Goal: Task Accomplishment & Management: Manage account settings

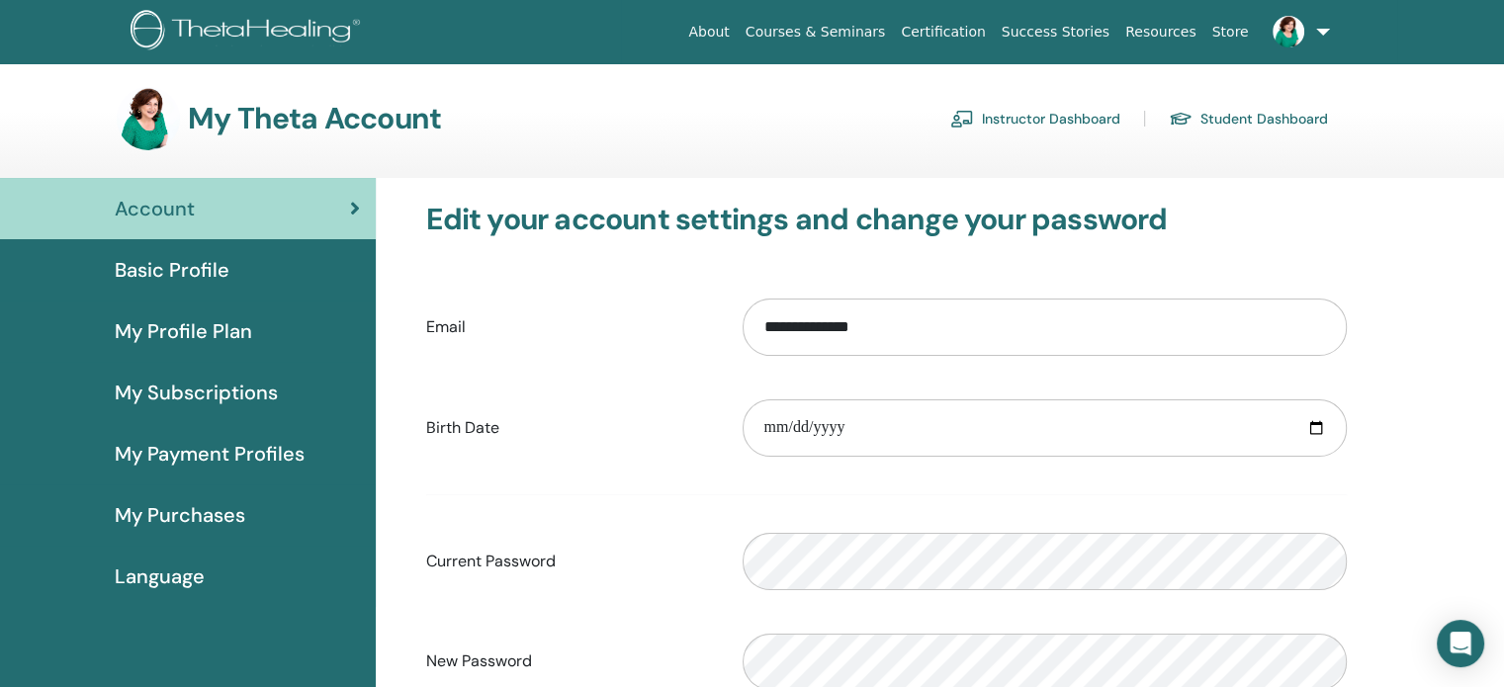
click at [1038, 124] on link "Instructor Dashboard" at bounding box center [1035, 119] width 170 height 32
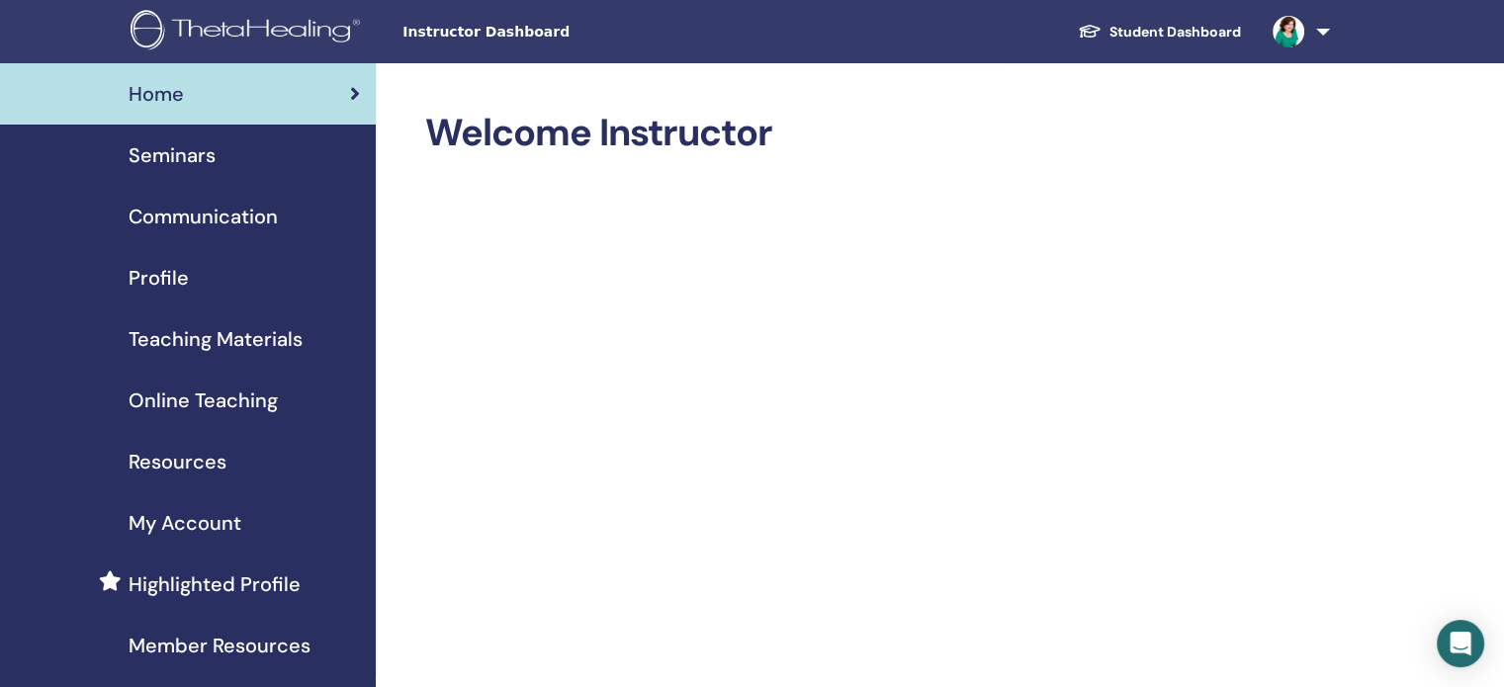
click at [254, 412] on span "Online Teaching" at bounding box center [203, 401] width 149 height 30
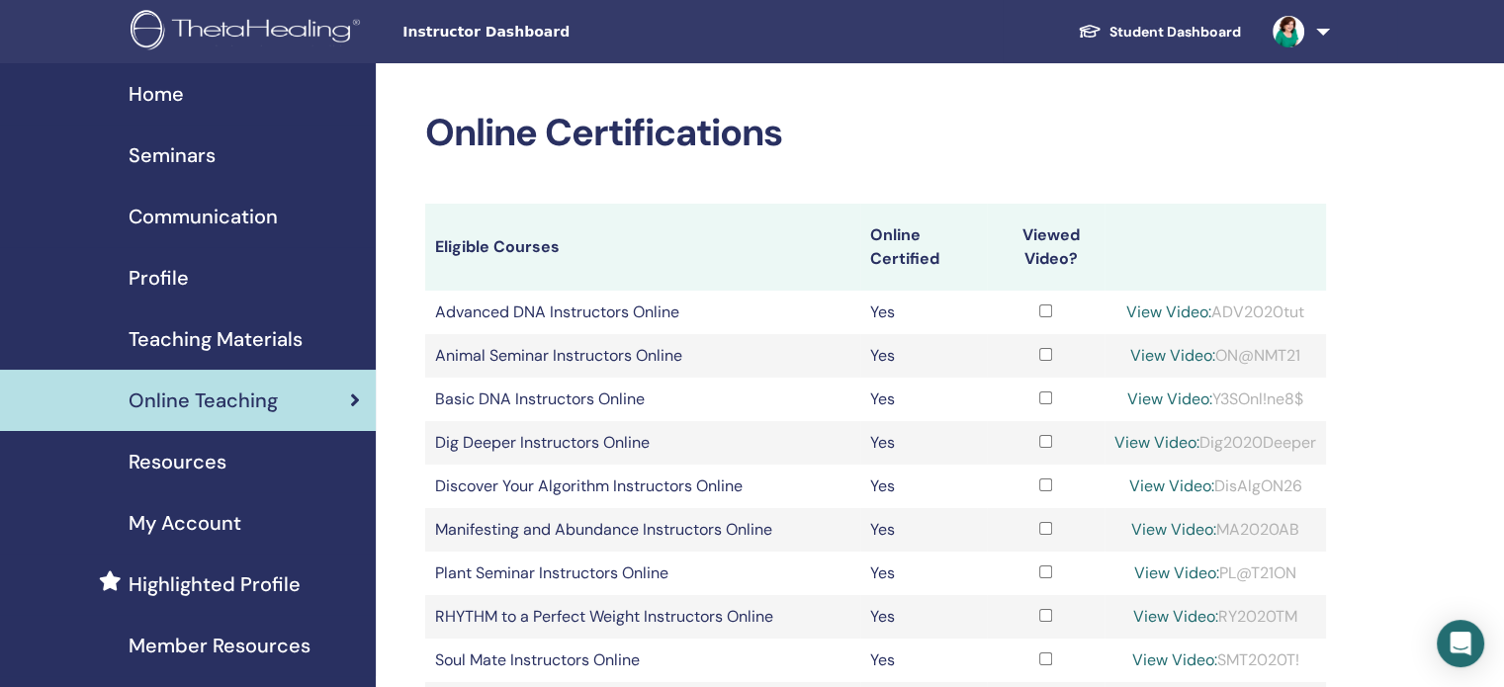
click at [1167, 480] on link "View Video:" at bounding box center [1170, 486] width 85 height 21
click at [188, 151] on span "Seminars" at bounding box center [172, 155] width 87 height 30
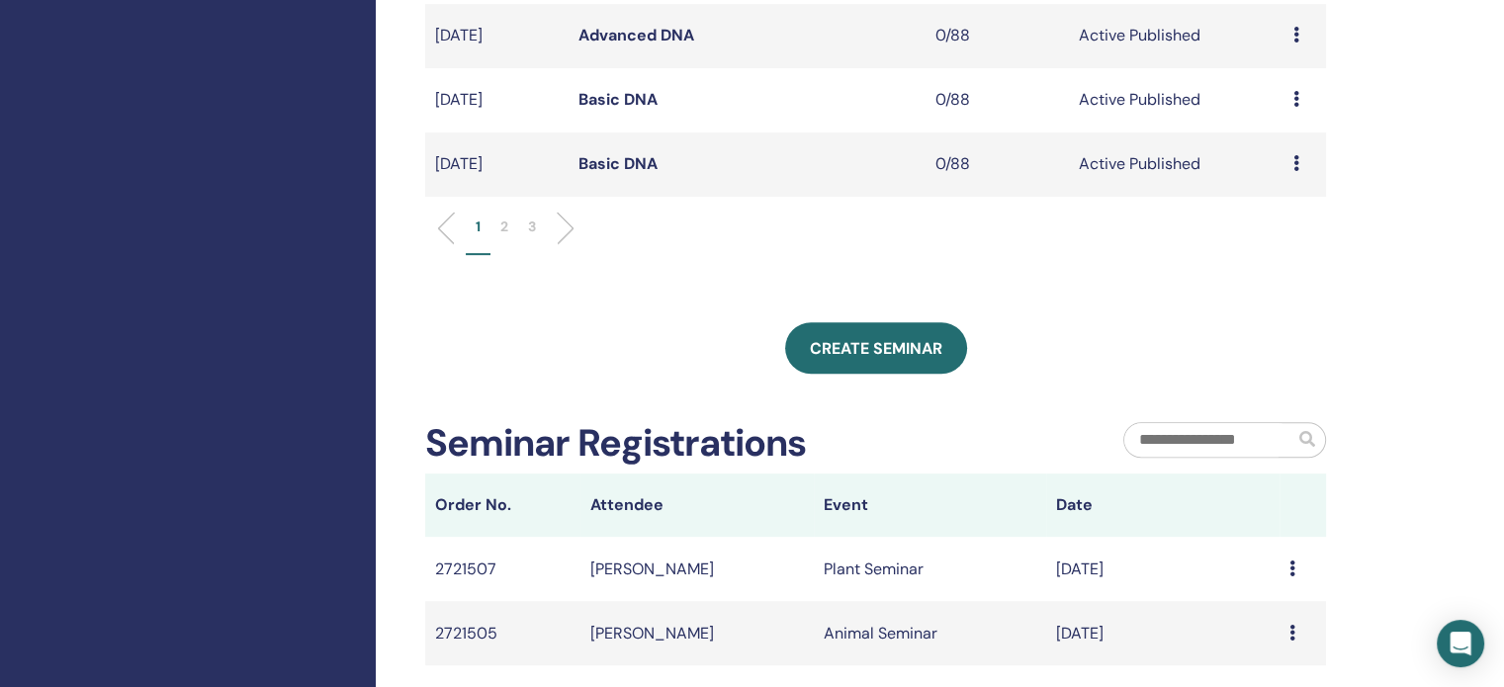
scroll to position [821, 0]
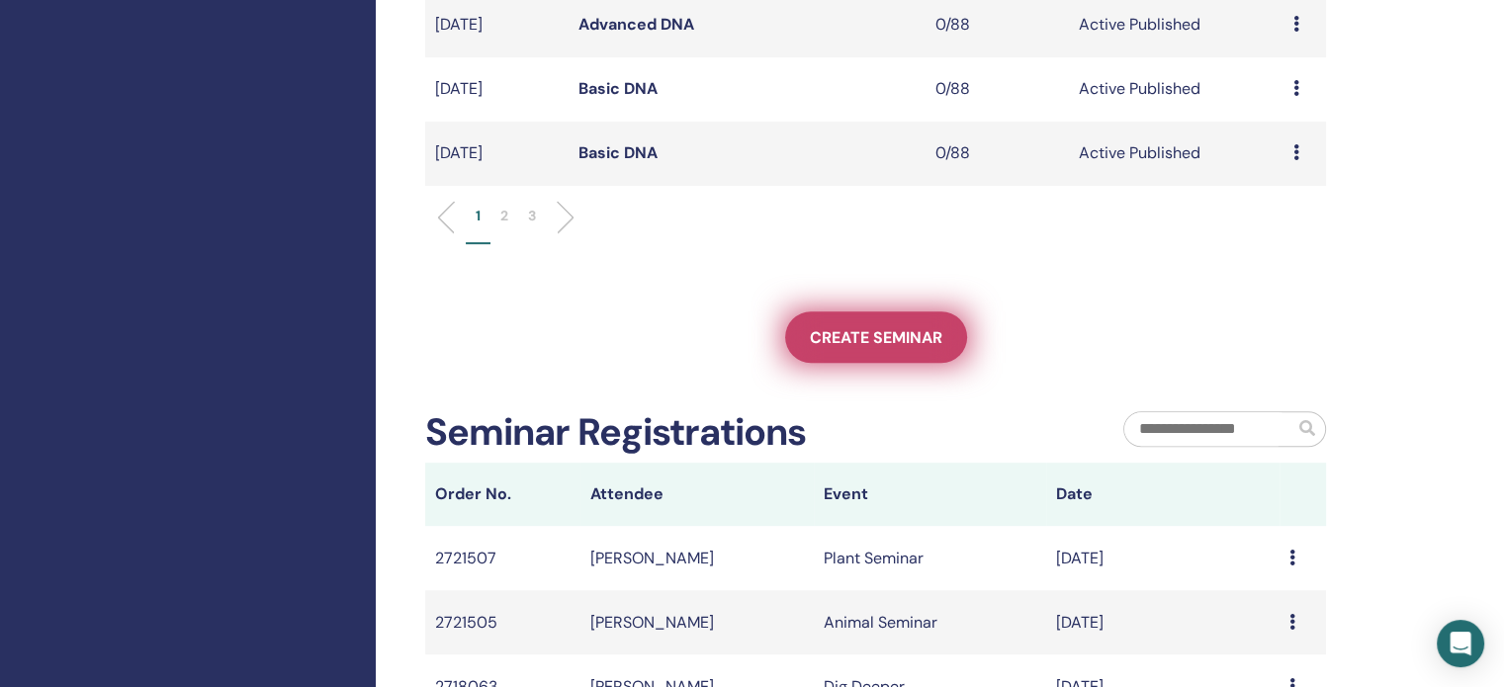
click at [861, 332] on span "Create seminar" at bounding box center [876, 337] width 133 height 21
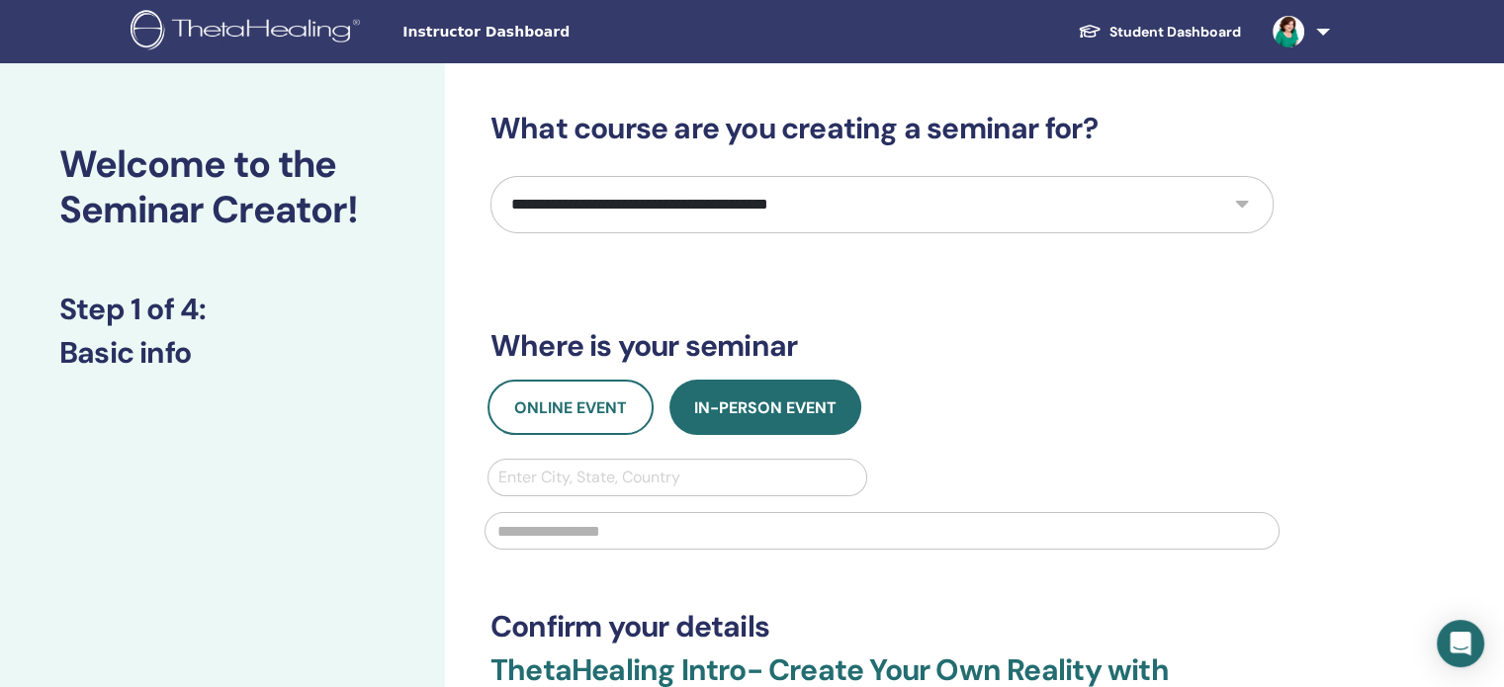
click at [1245, 201] on select "**********" at bounding box center [881, 204] width 783 height 57
click at [1144, 549] on div at bounding box center [882, 528] width 819 height 65
click at [1236, 211] on select "**********" at bounding box center [881, 204] width 783 height 57
select select "****"
click at [490, 176] on select "**********" at bounding box center [881, 204] width 783 height 57
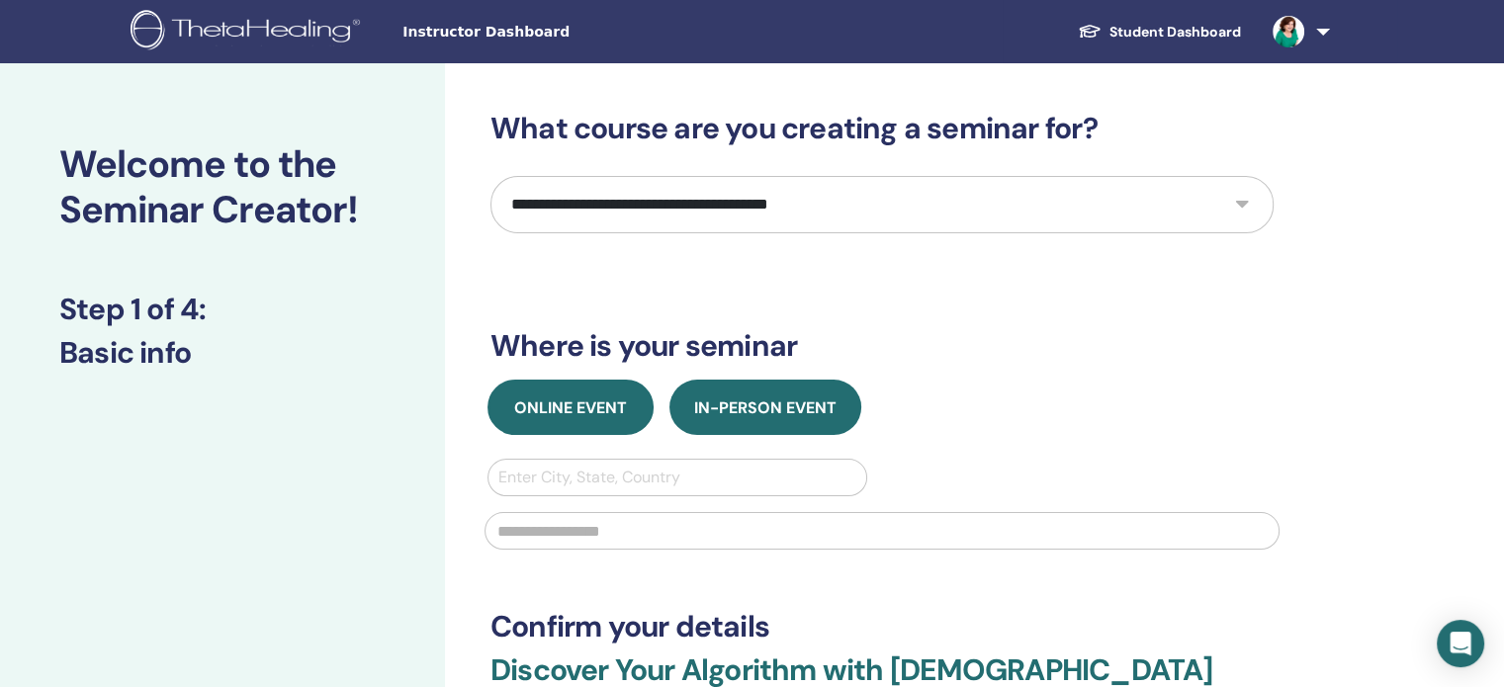
click at [557, 410] on span "Online Event" at bounding box center [570, 408] width 113 height 21
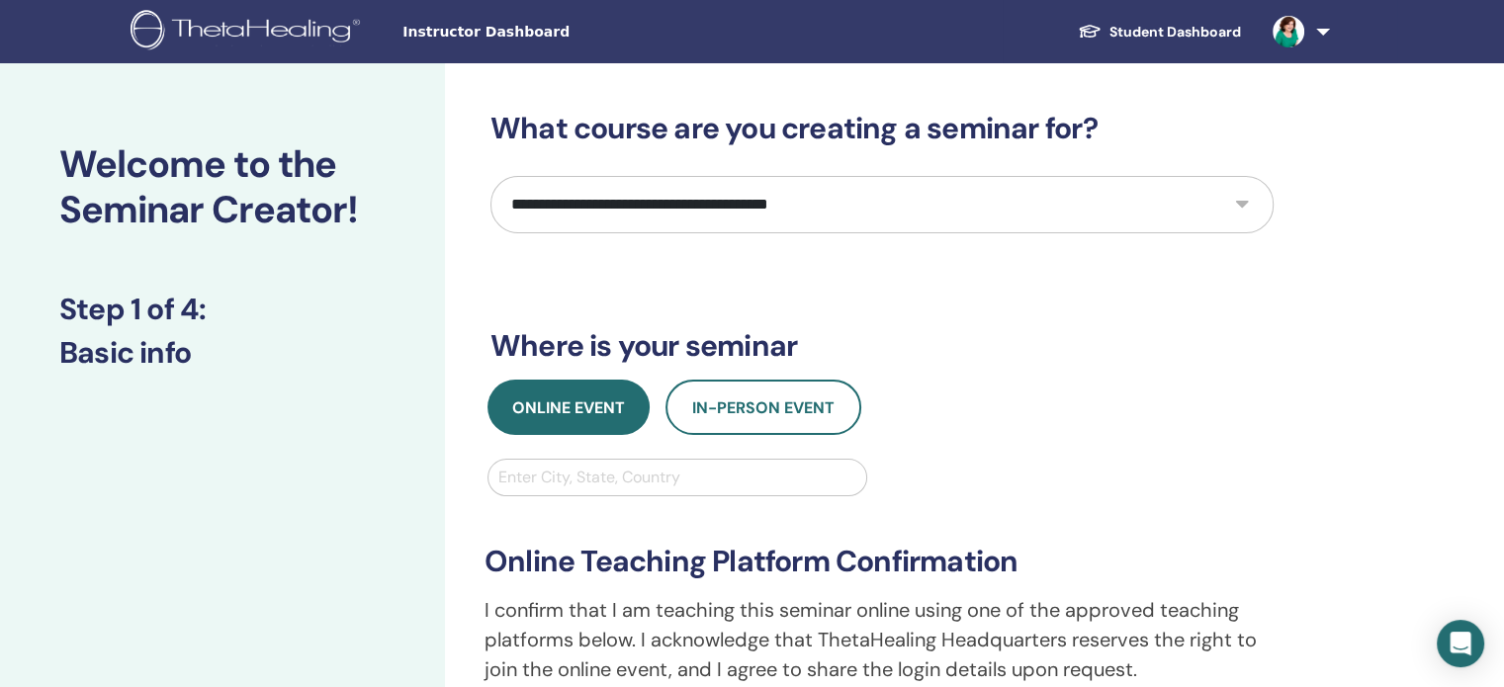
click at [571, 473] on div at bounding box center [677, 478] width 358 height 28
type input "***"
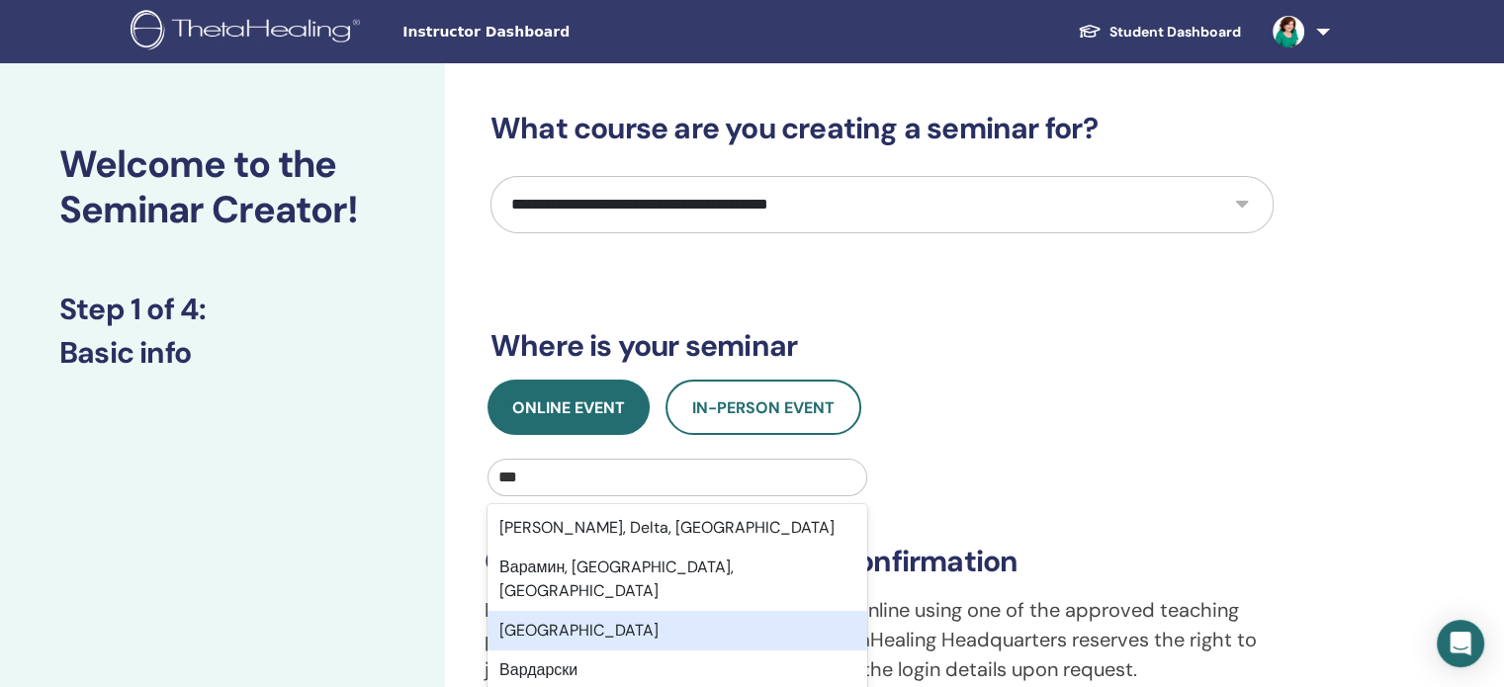
click at [568, 616] on div "Варна" at bounding box center [678, 631] width 380 height 40
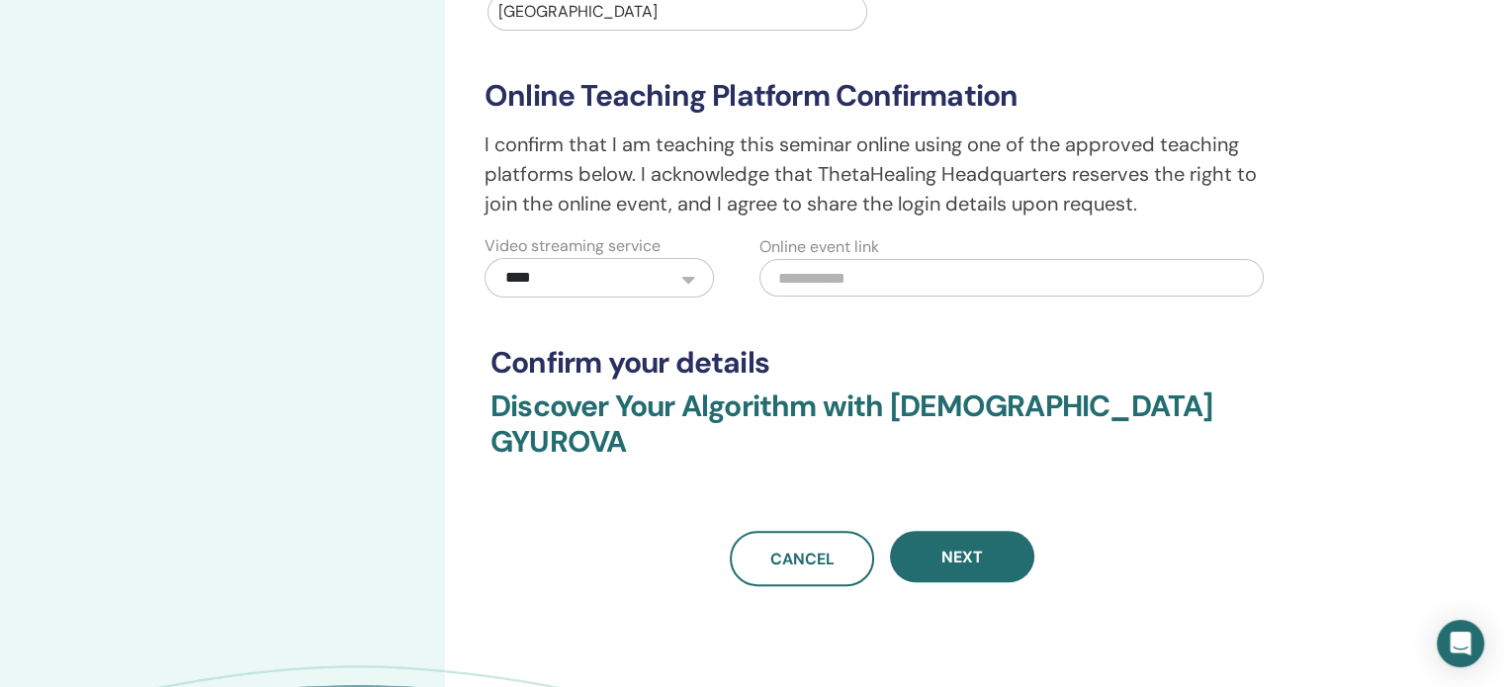
scroll to position [501, 0]
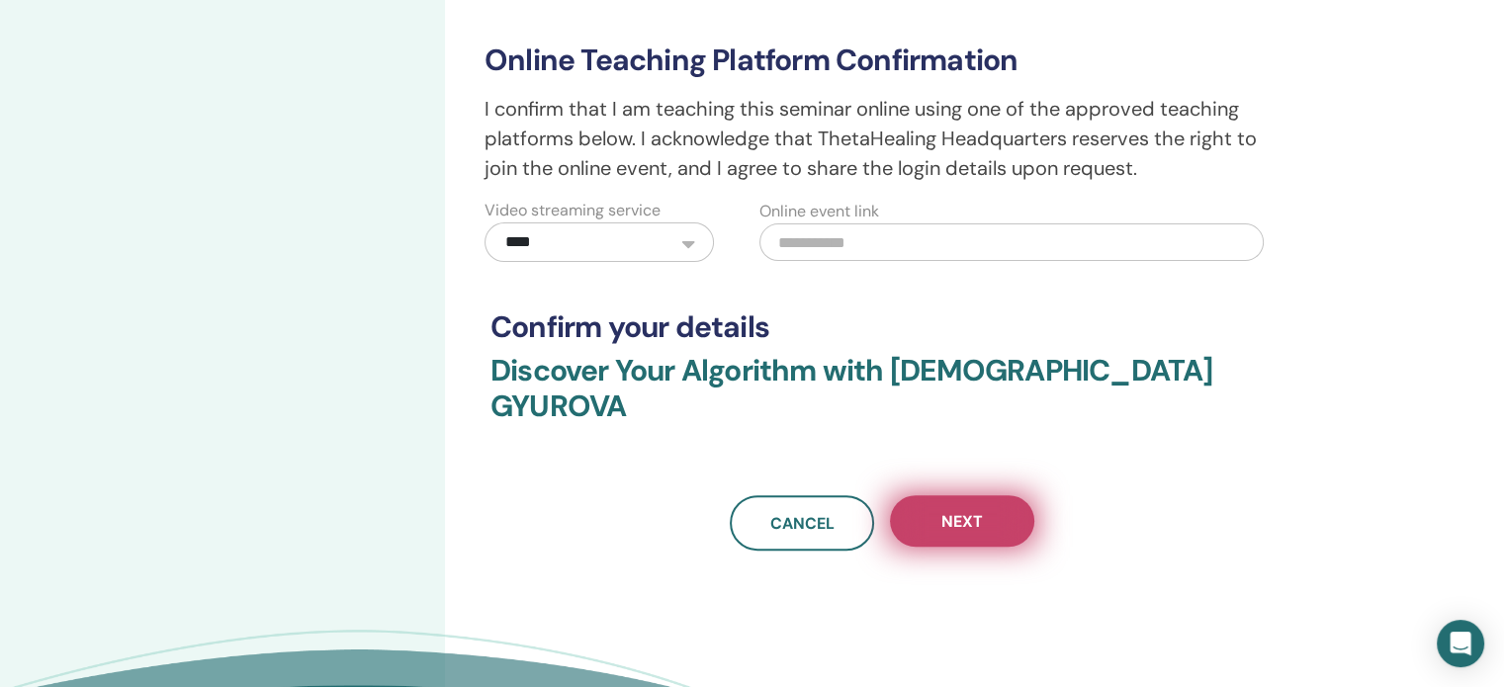
click at [954, 511] on span "Next" at bounding box center [962, 521] width 42 height 21
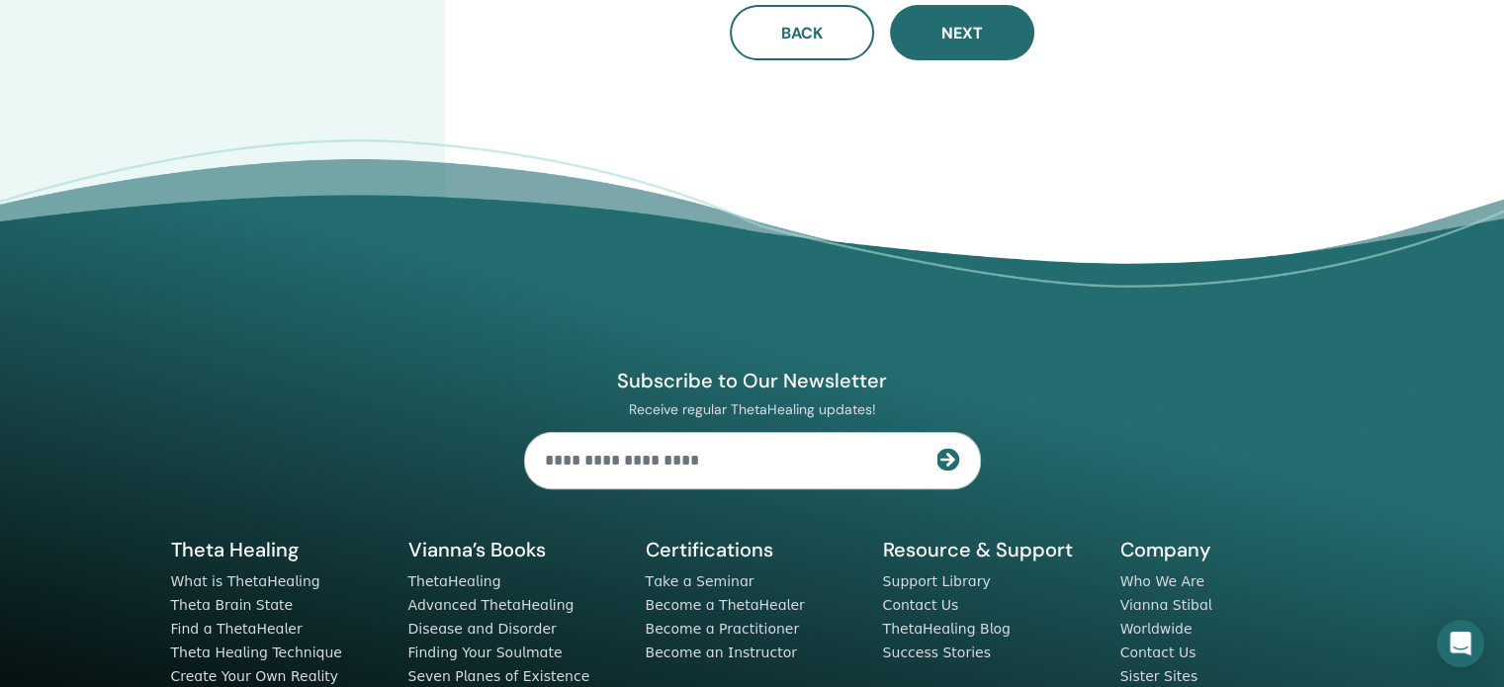
scroll to position [0, 0]
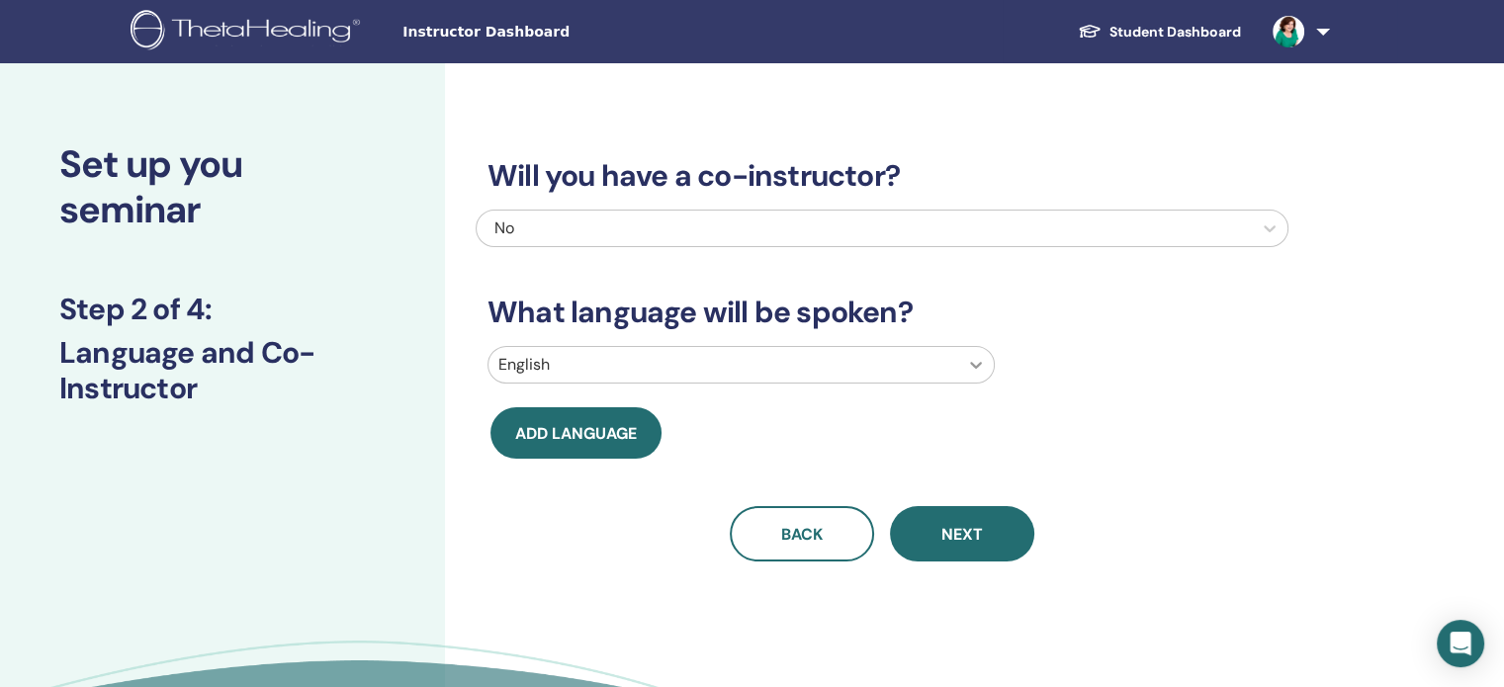
click at [972, 365] on icon at bounding box center [976, 365] width 12 height 7
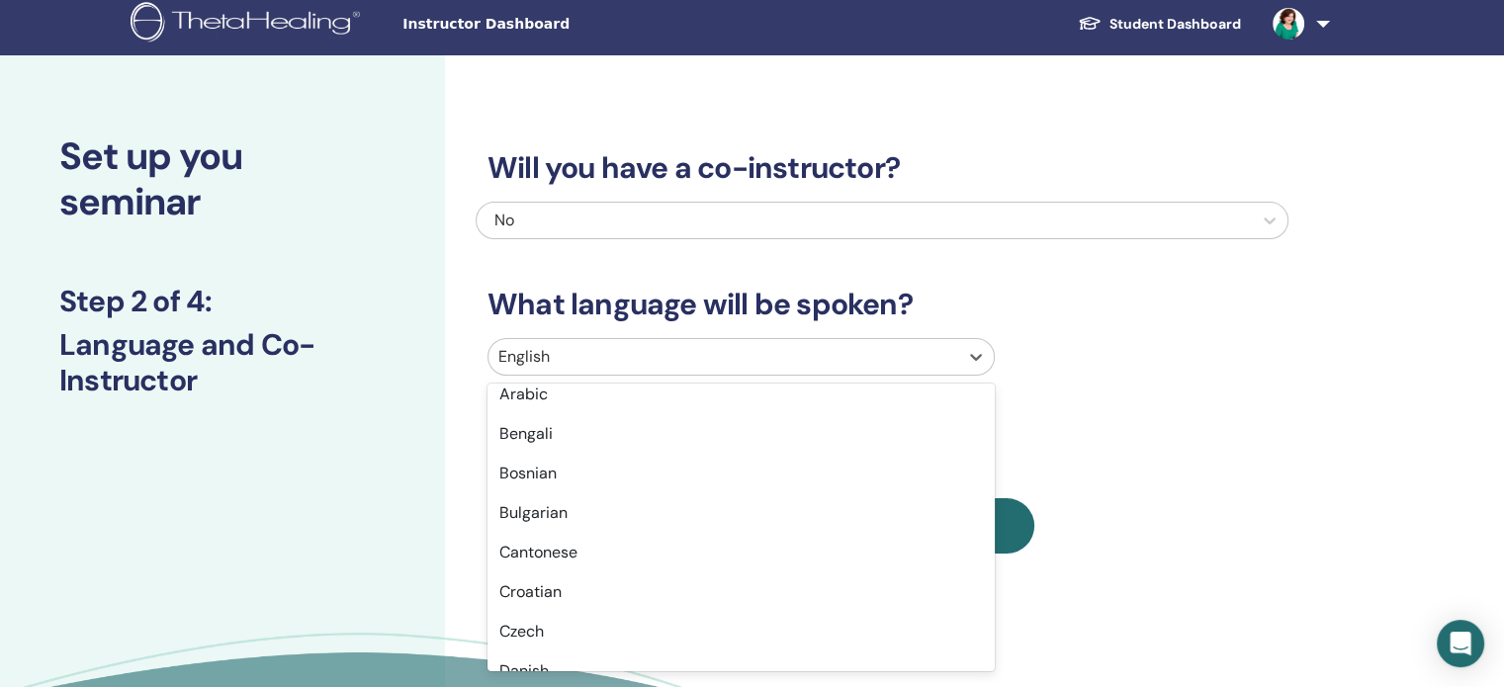
scroll to position [336, 0]
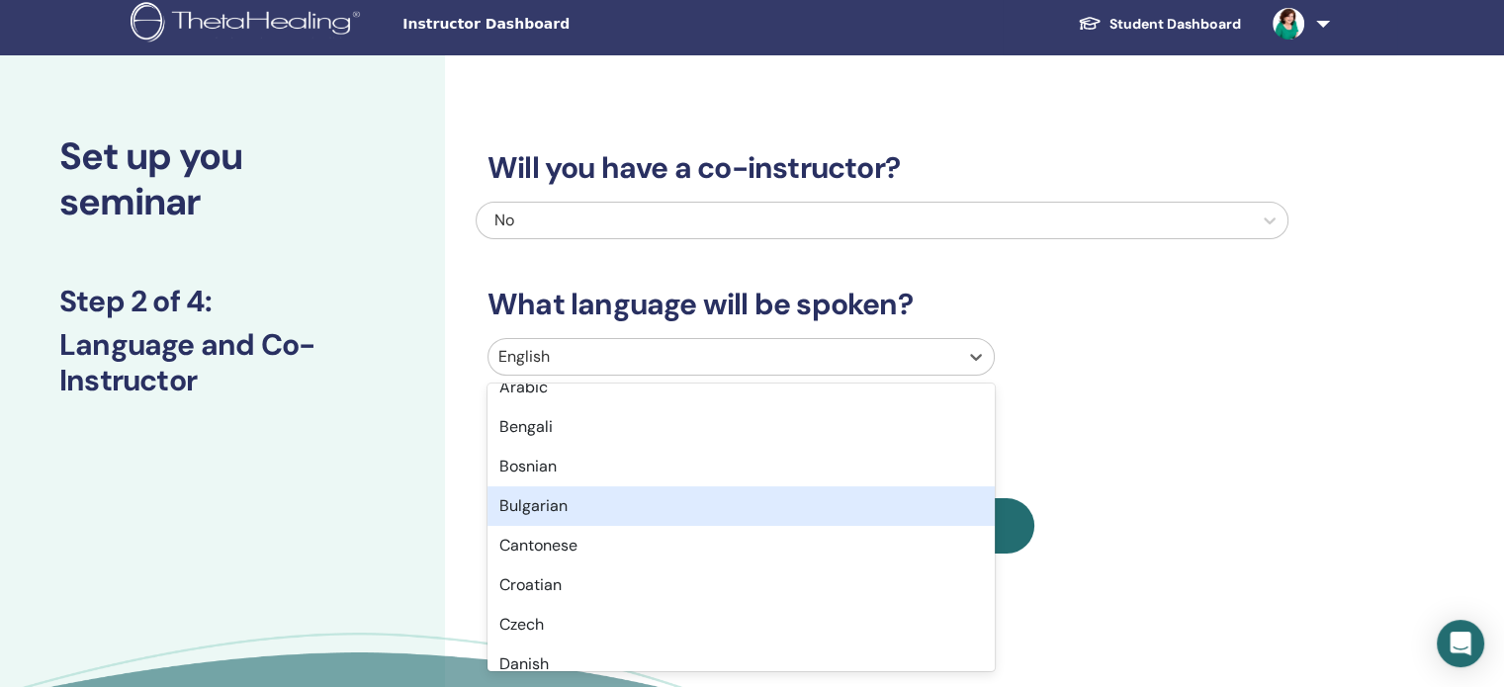
click at [795, 512] on div "Bulgarian" at bounding box center [741, 507] width 507 height 40
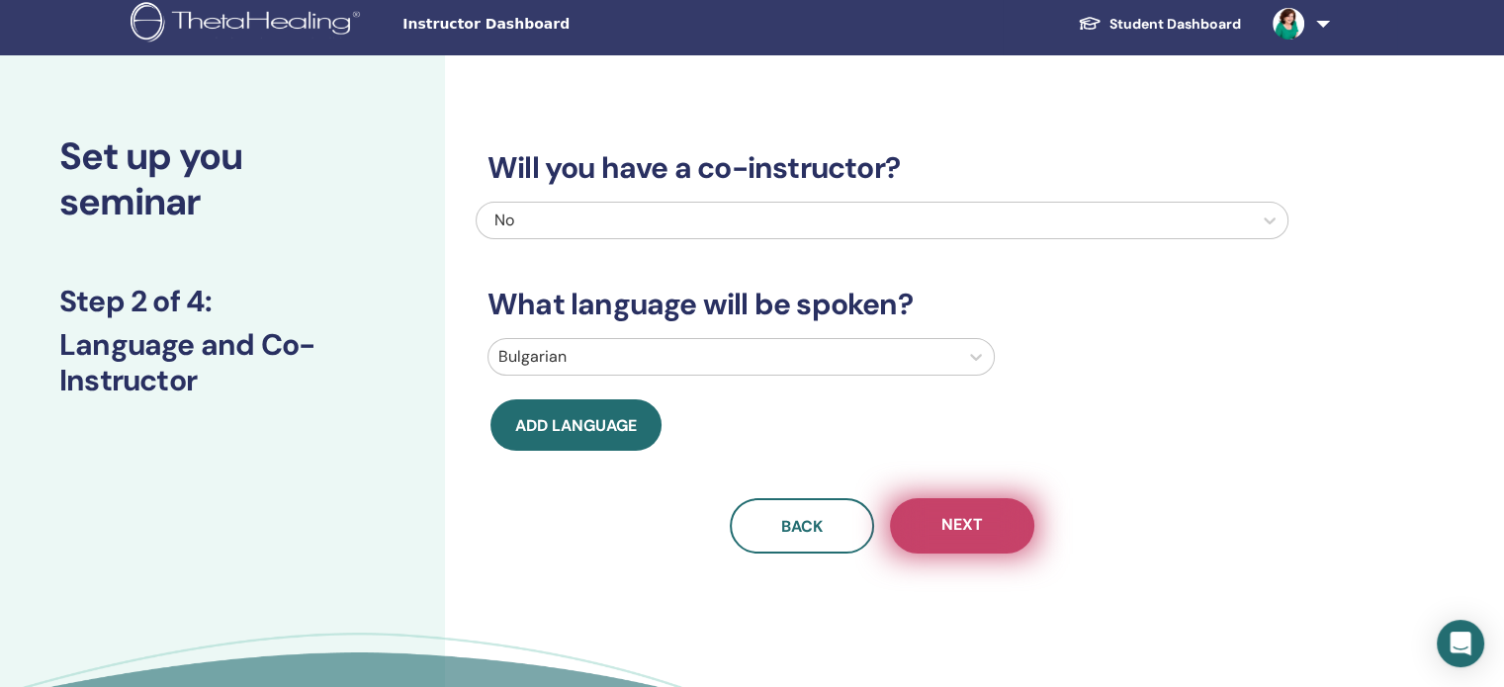
click at [966, 518] on span "Next" at bounding box center [962, 526] width 42 height 25
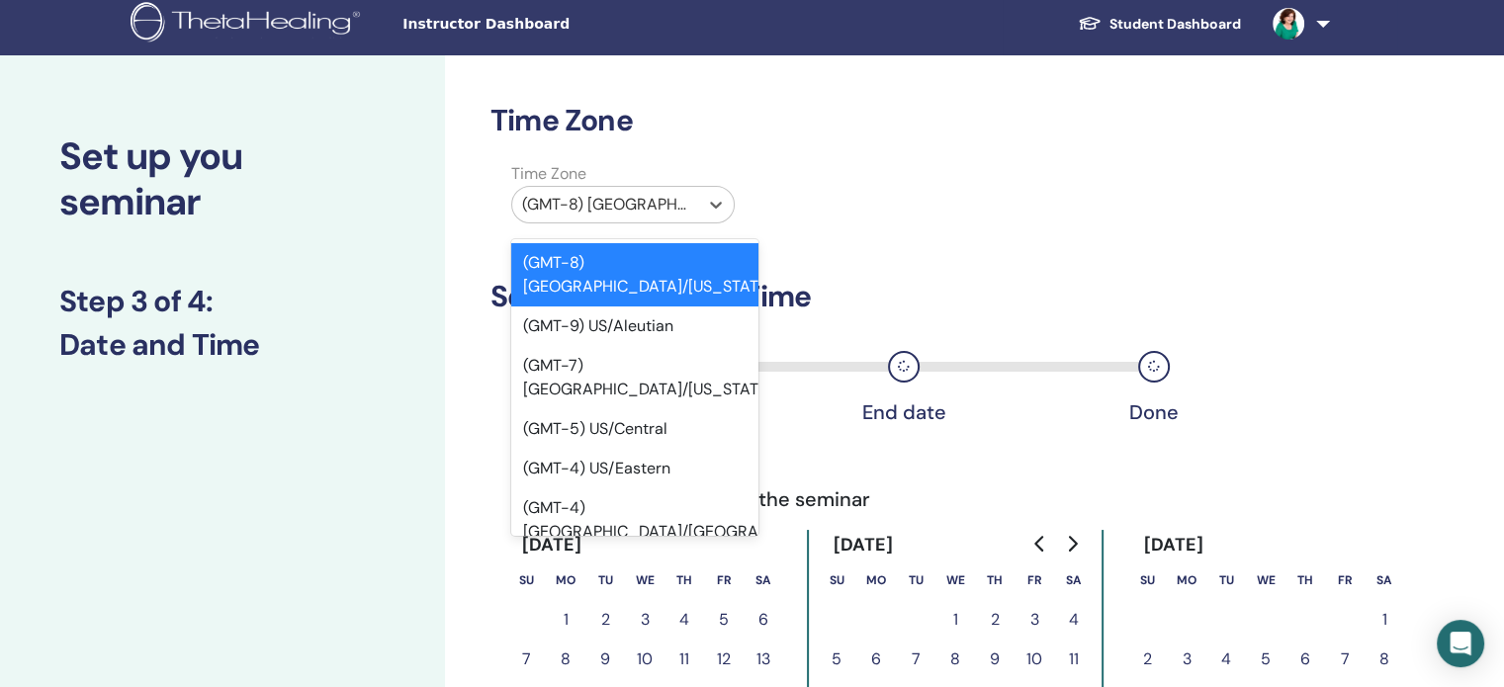
click at [655, 200] on div at bounding box center [605, 205] width 166 height 28
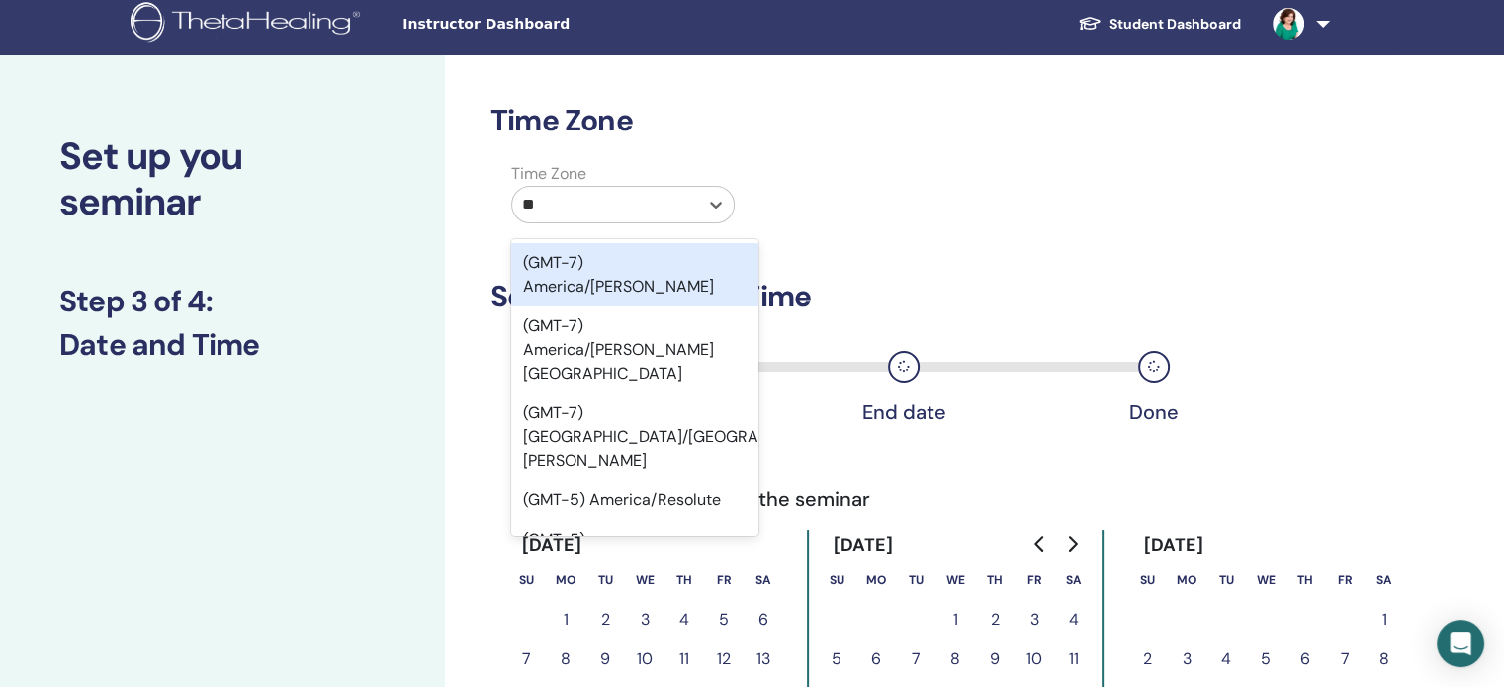
type input "***"
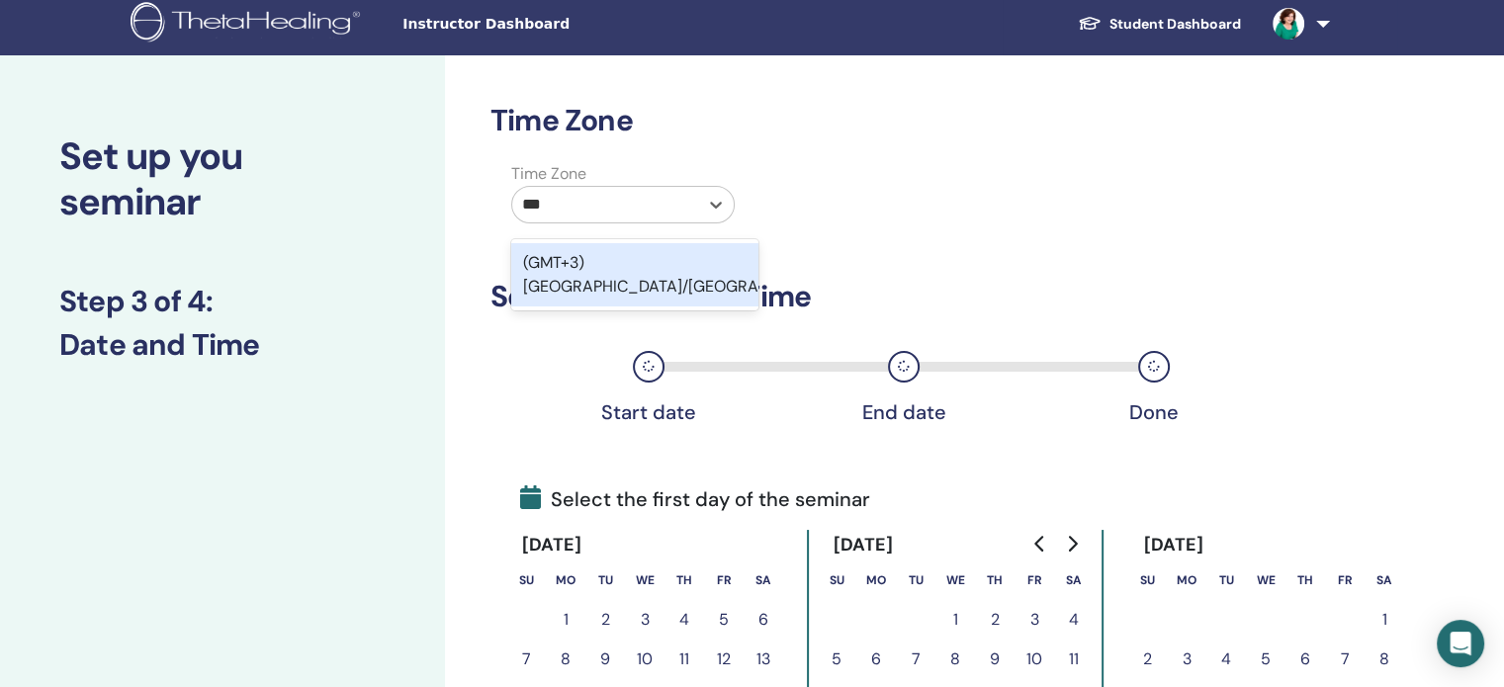
click at [643, 260] on div "(GMT+3) Europe/Sofia" at bounding box center [634, 274] width 247 height 63
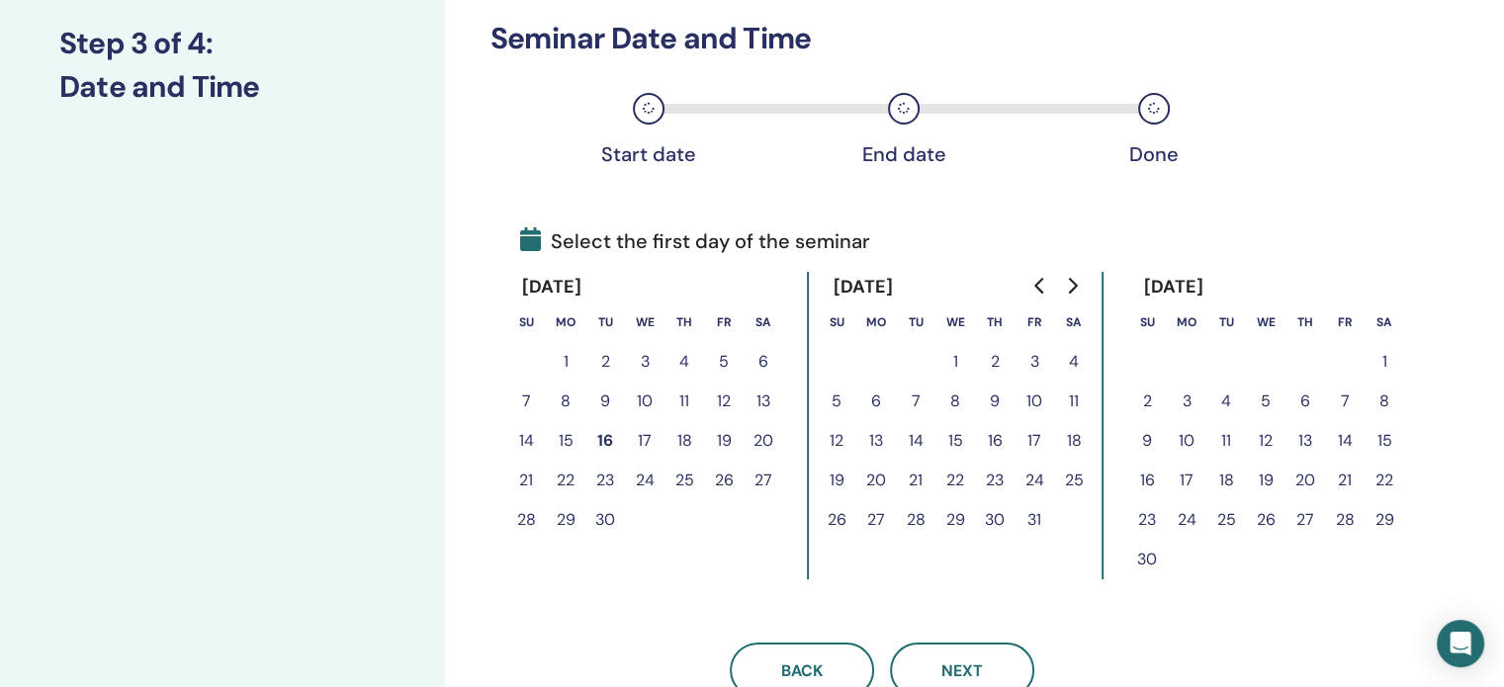
scroll to position [304, 0]
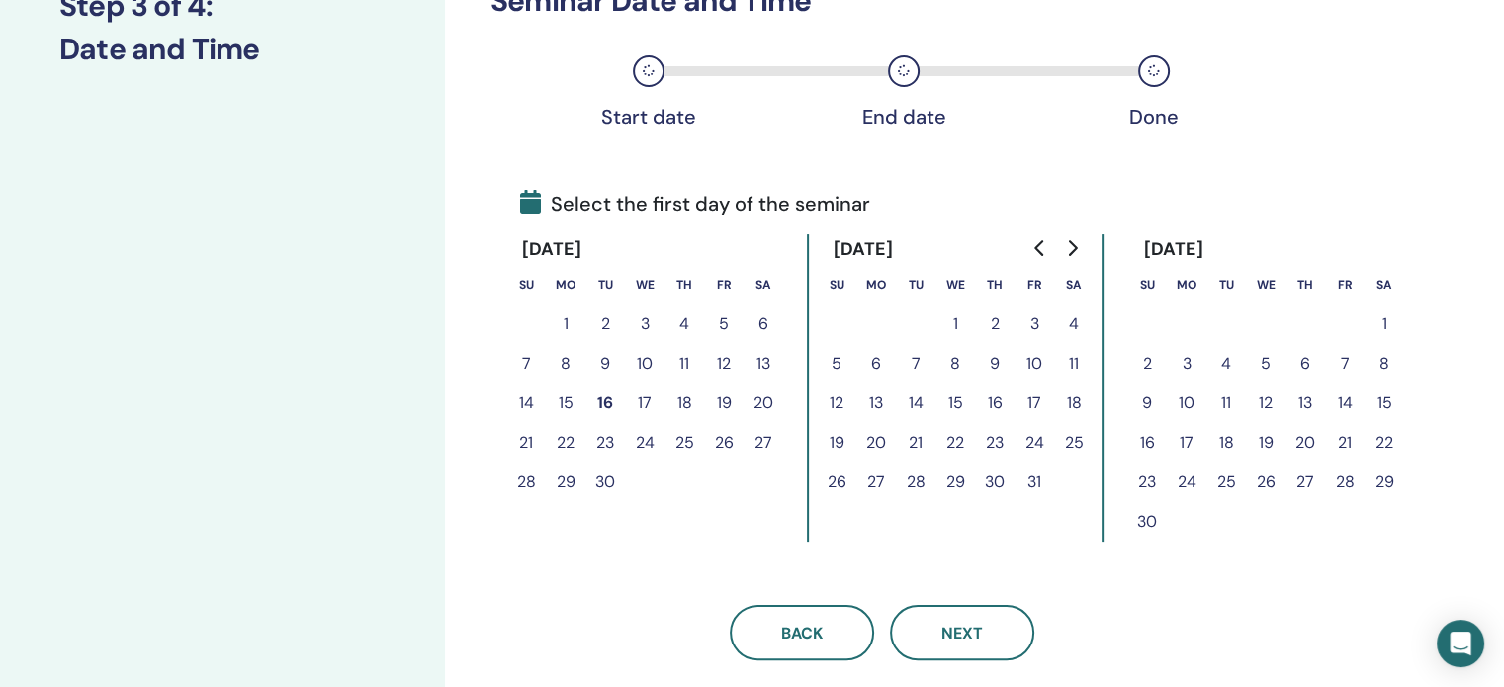
click at [957, 327] on button "1" at bounding box center [955, 325] width 40 height 40
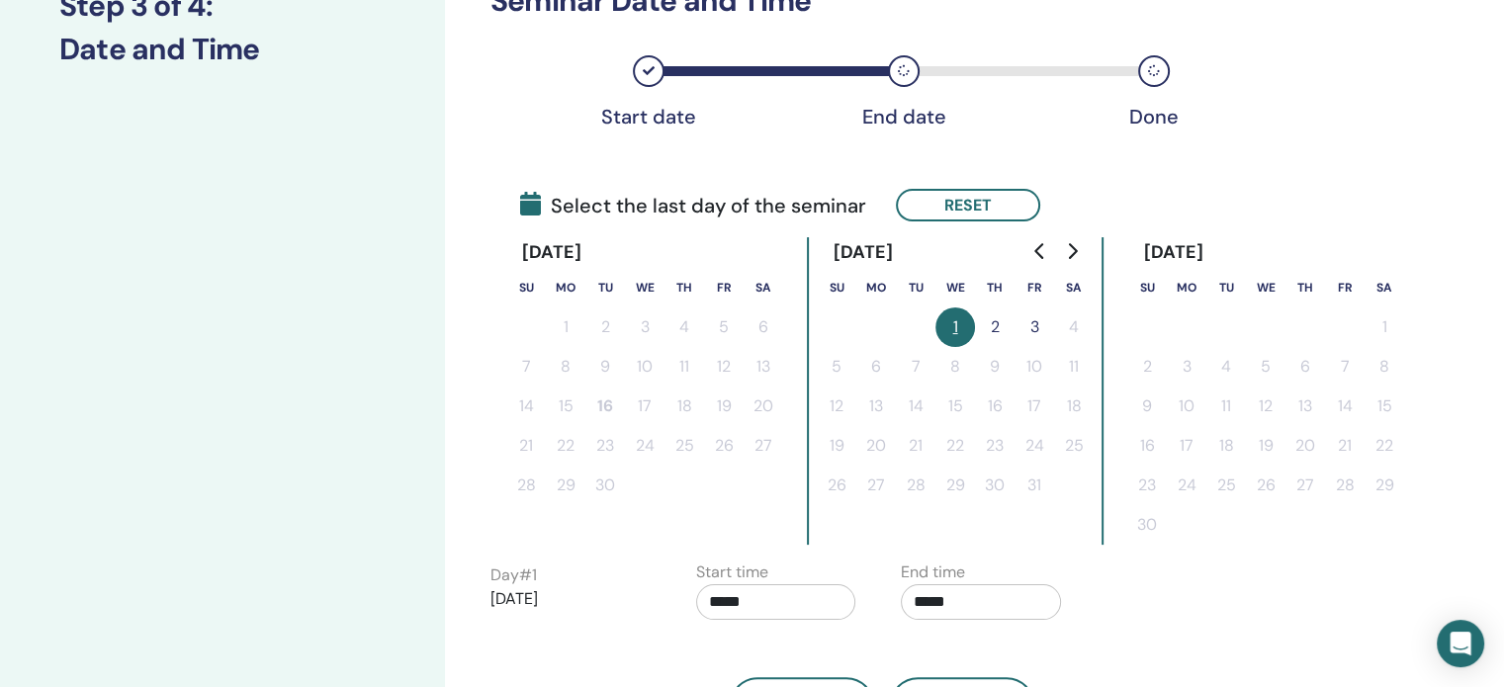
click at [957, 327] on button "1" at bounding box center [955, 328] width 40 height 40
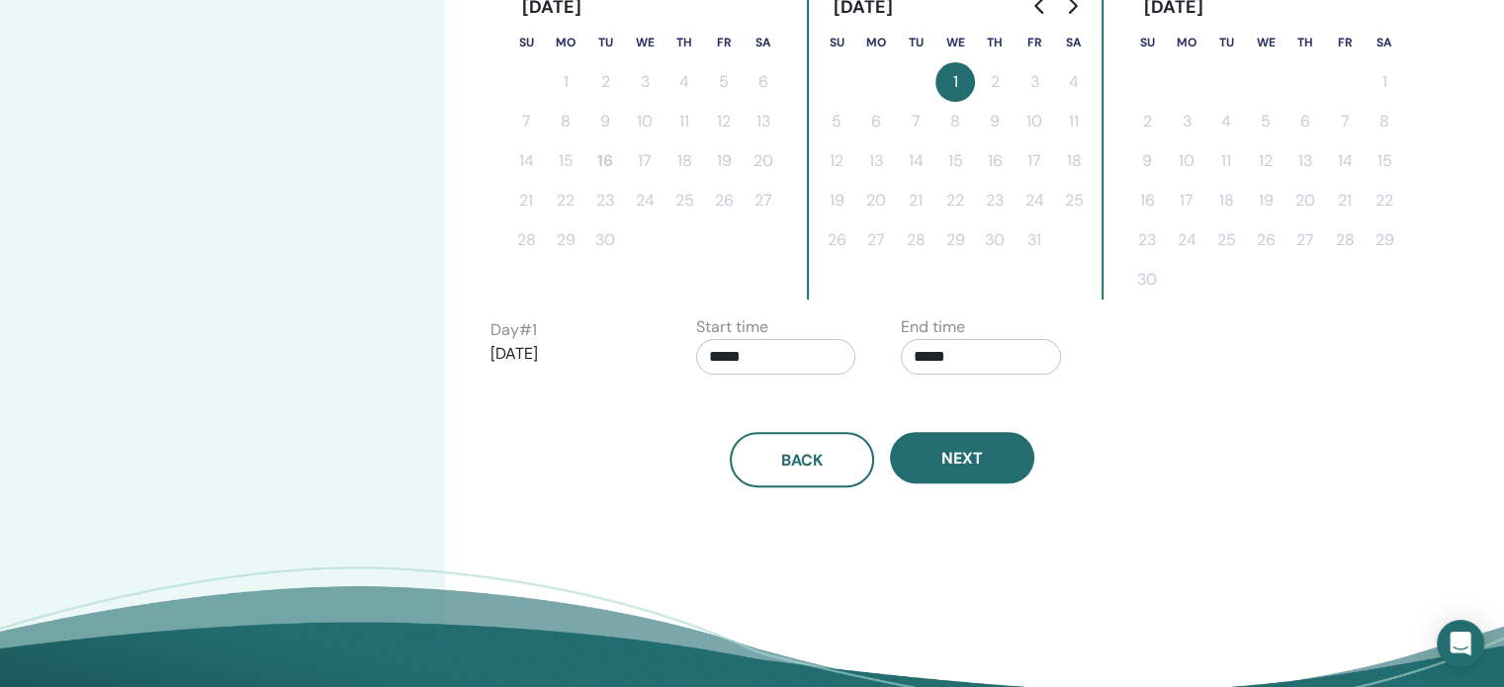
scroll to position [554, 0]
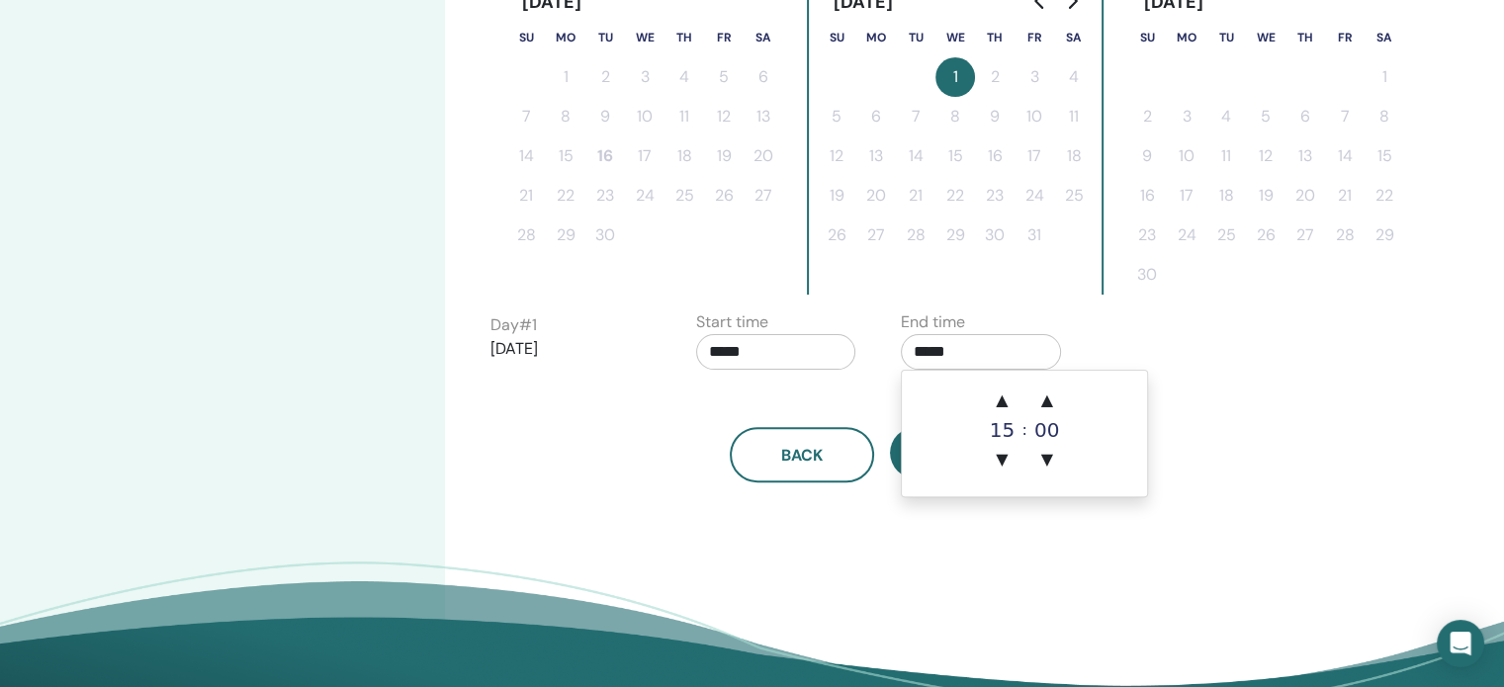
click at [942, 343] on input "*****" at bounding box center [981, 352] width 160 height 36
click at [1000, 404] on span "▲" at bounding box center [1002, 401] width 40 height 40
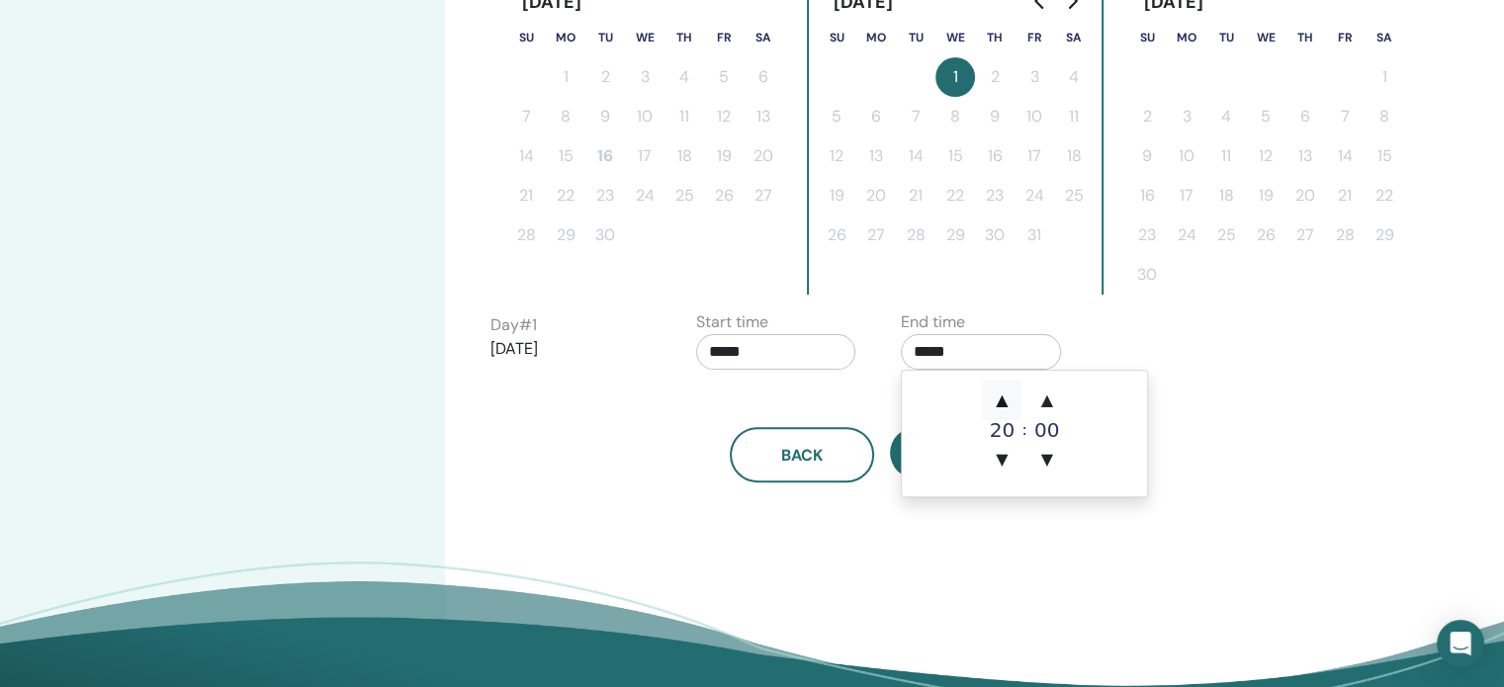
click at [1000, 404] on span "▲" at bounding box center [1002, 401] width 40 height 40
click at [1000, 454] on span "▼" at bounding box center [1002, 460] width 40 height 40
click at [1052, 400] on span "▲" at bounding box center [1047, 401] width 40 height 40
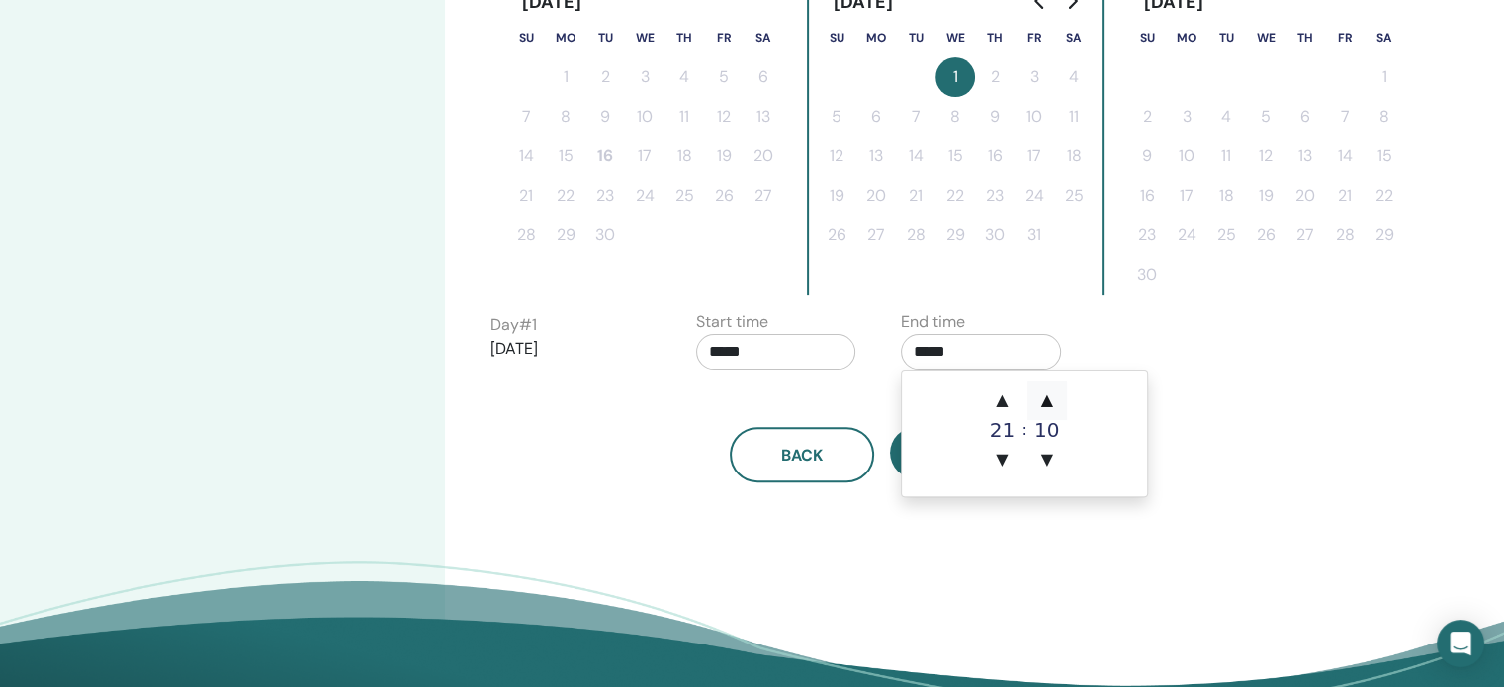
click at [1052, 400] on span "▲" at bounding box center [1047, 401] width 40 height 40
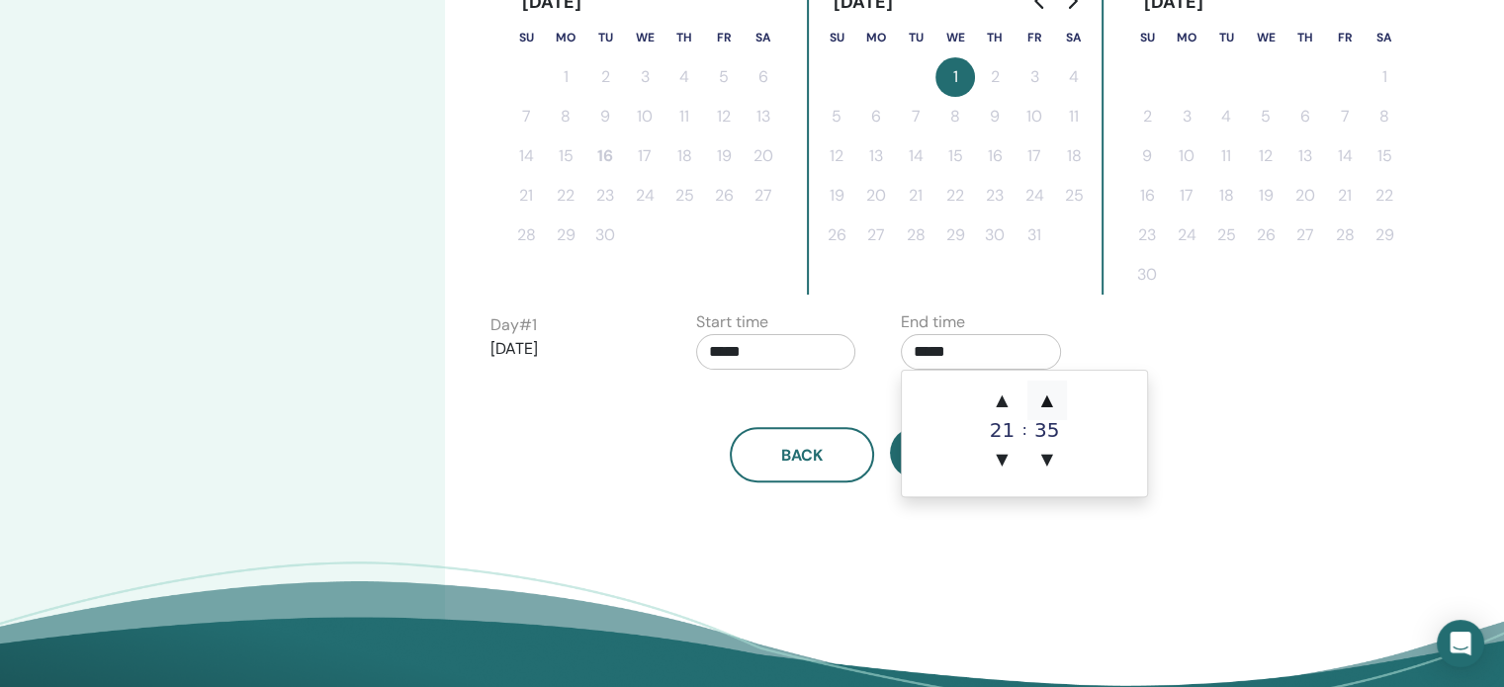
click at [1052, 400] on span "▲" at bounding box center [1047, 401] width 40 height 40
click at [1046, 452] on span "▼" at bounding box center [1047, 460] width 40 height 40
type input "*****"
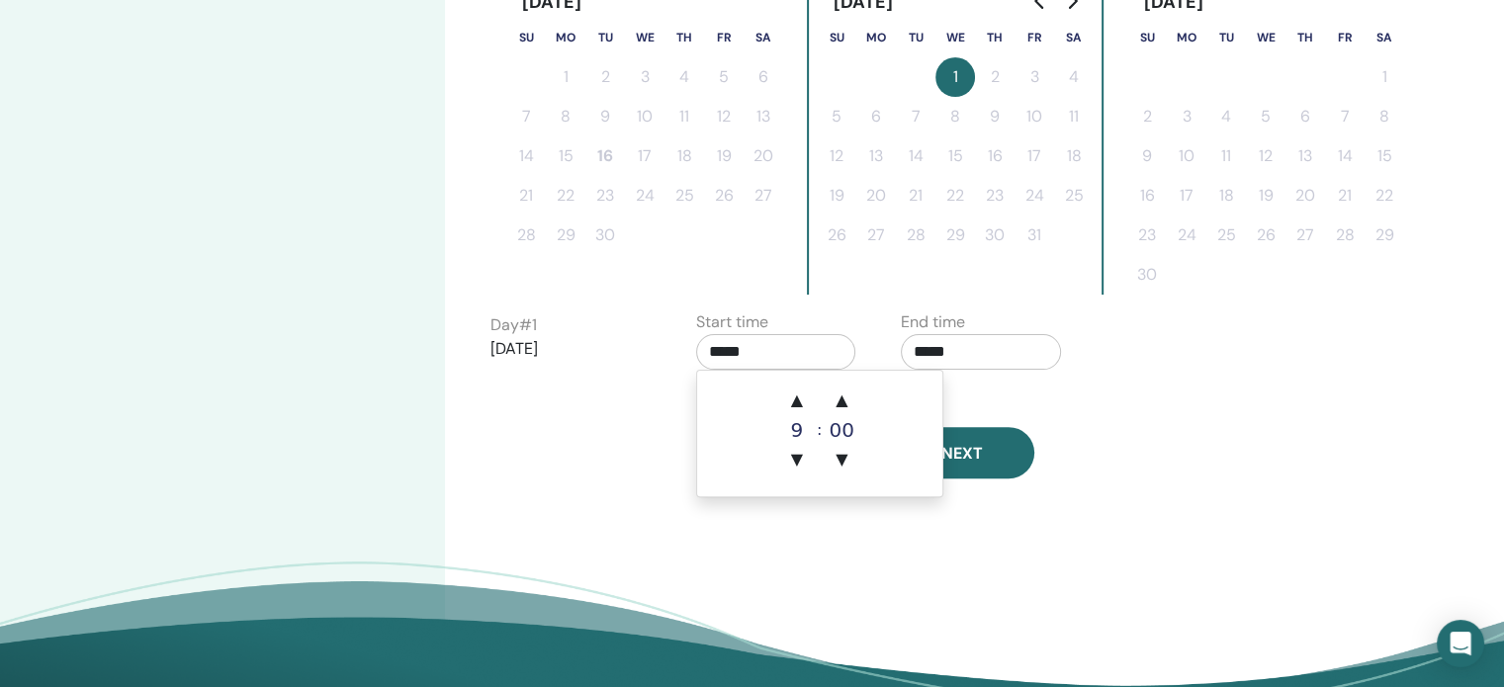
click at [752, 341] on input "*****" at bounding box center [776, 352] width 160 height 36
click at [794, 391] on span "▲" at bounding box center [797, 401] width 40 height 40
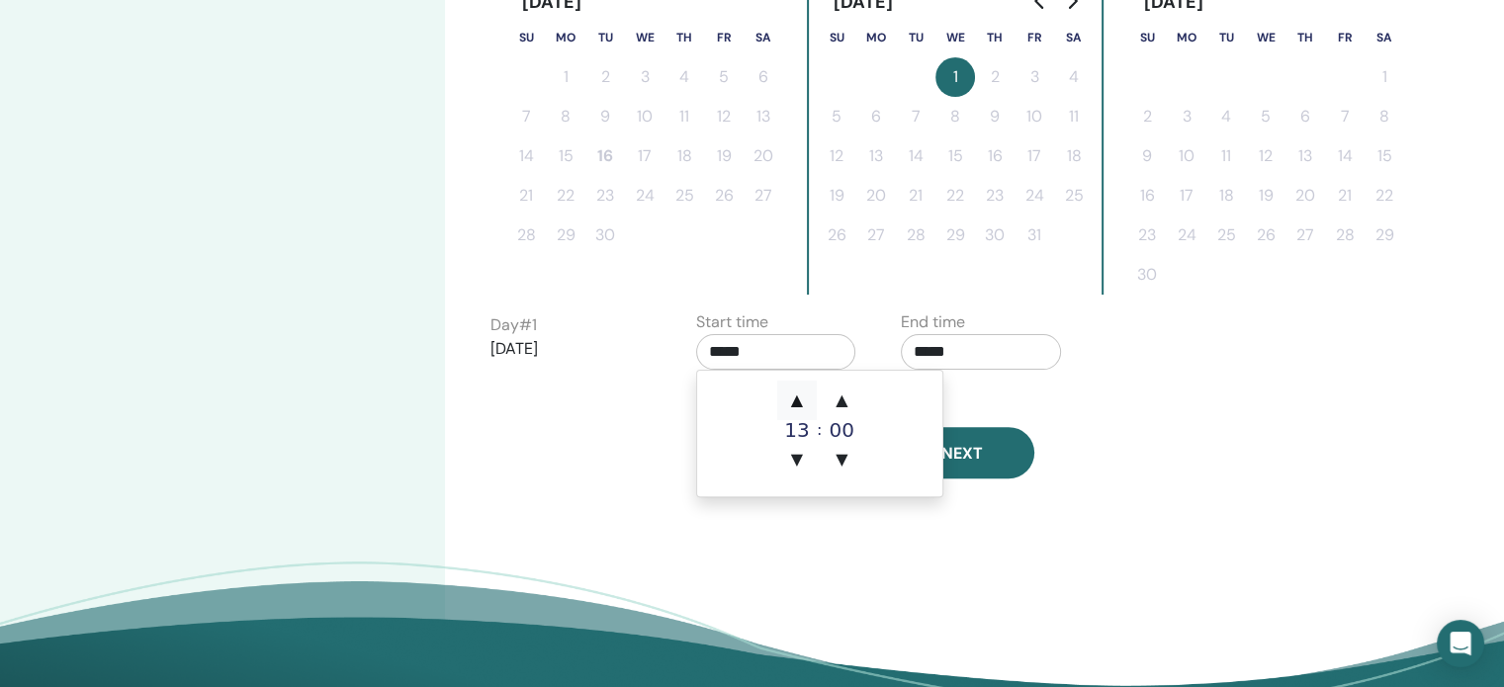
click at [794, 391] on span "▲" at bounding box center [797, 401] width 40 height 40
type input "*****"
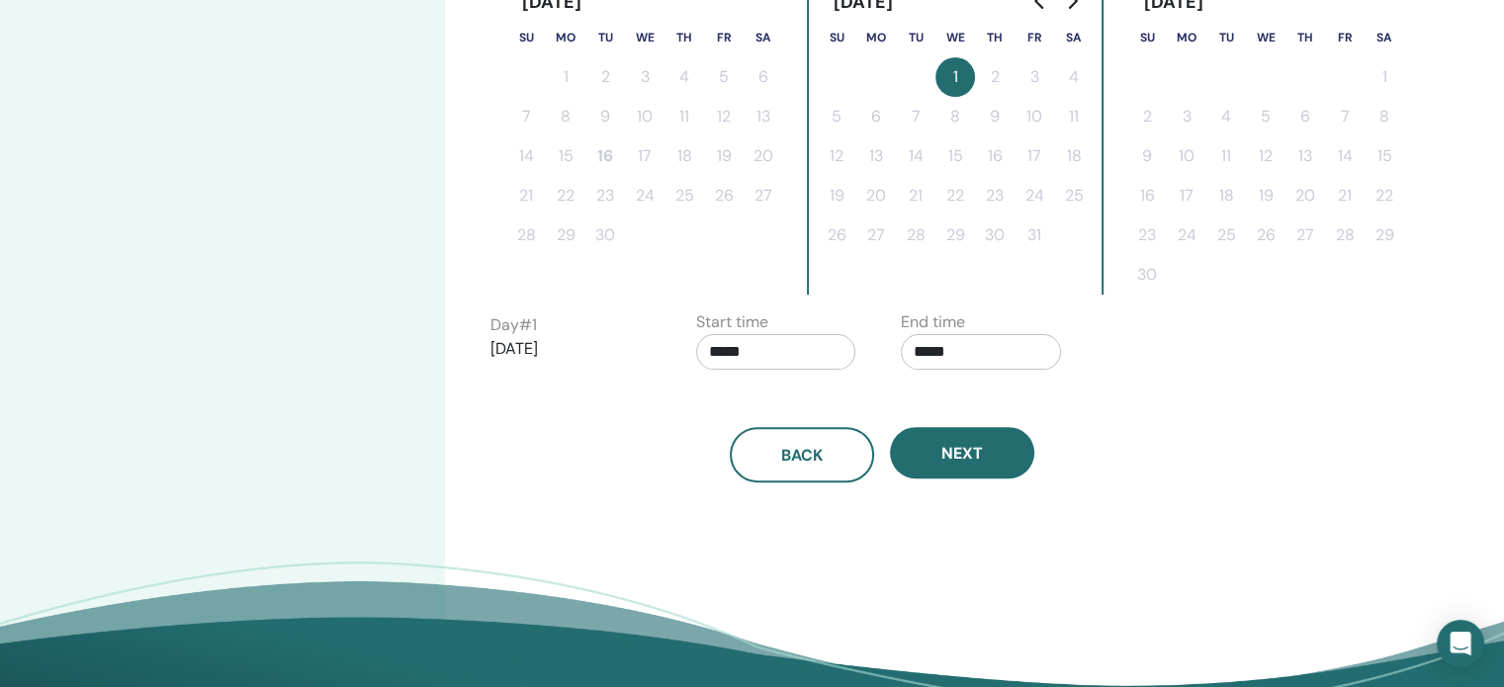
click at [649, 453] on div "Back Next" at bounding box center [882, 454] width 813 height 55
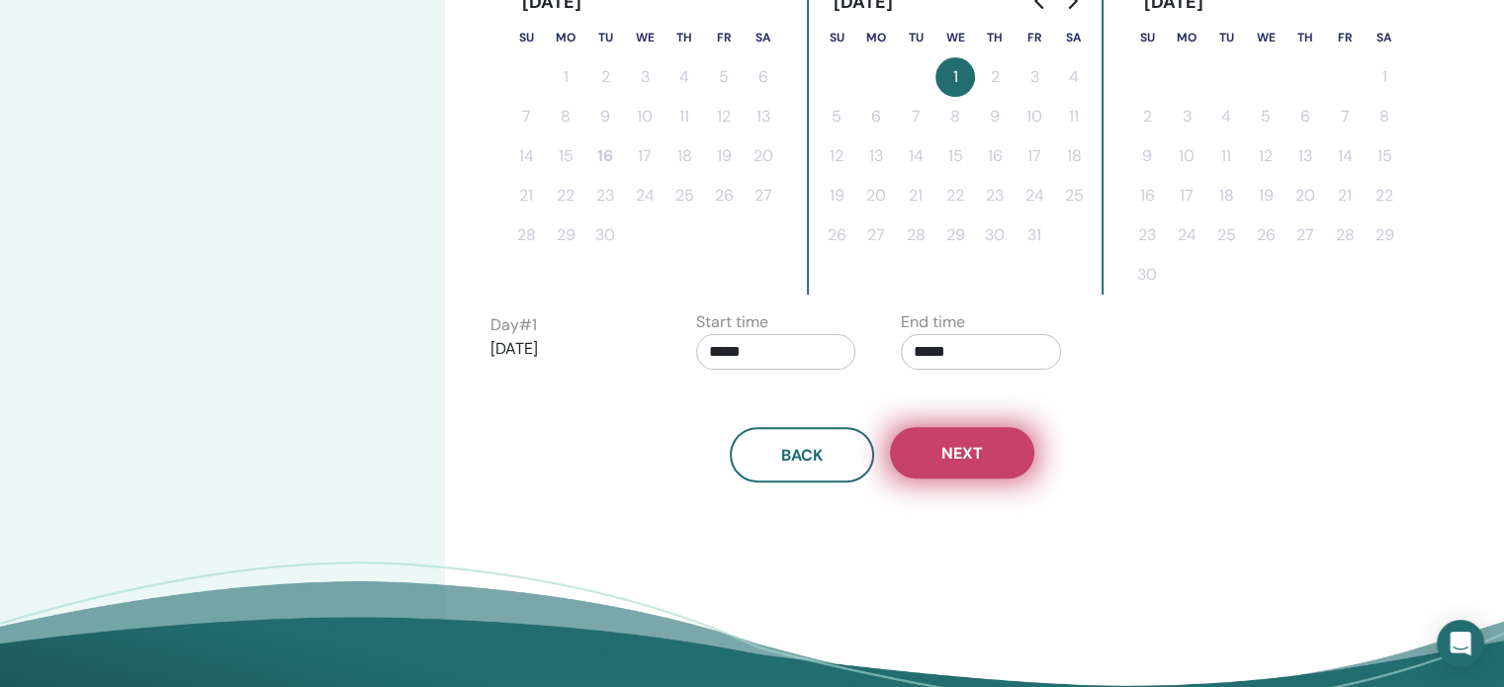
click at [976, 457] on span "Next" at bounding box center [962, 453] width 42 height 21
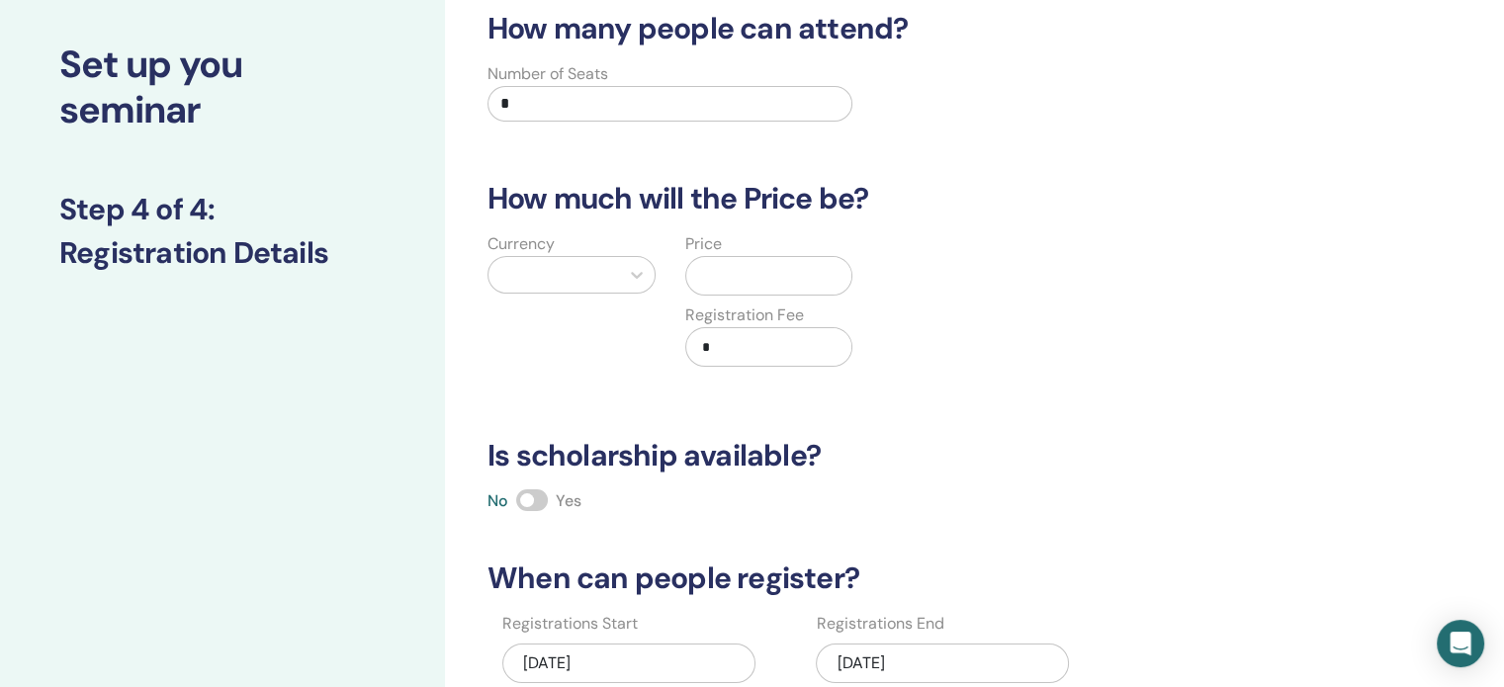
scroll to position [0, 0]
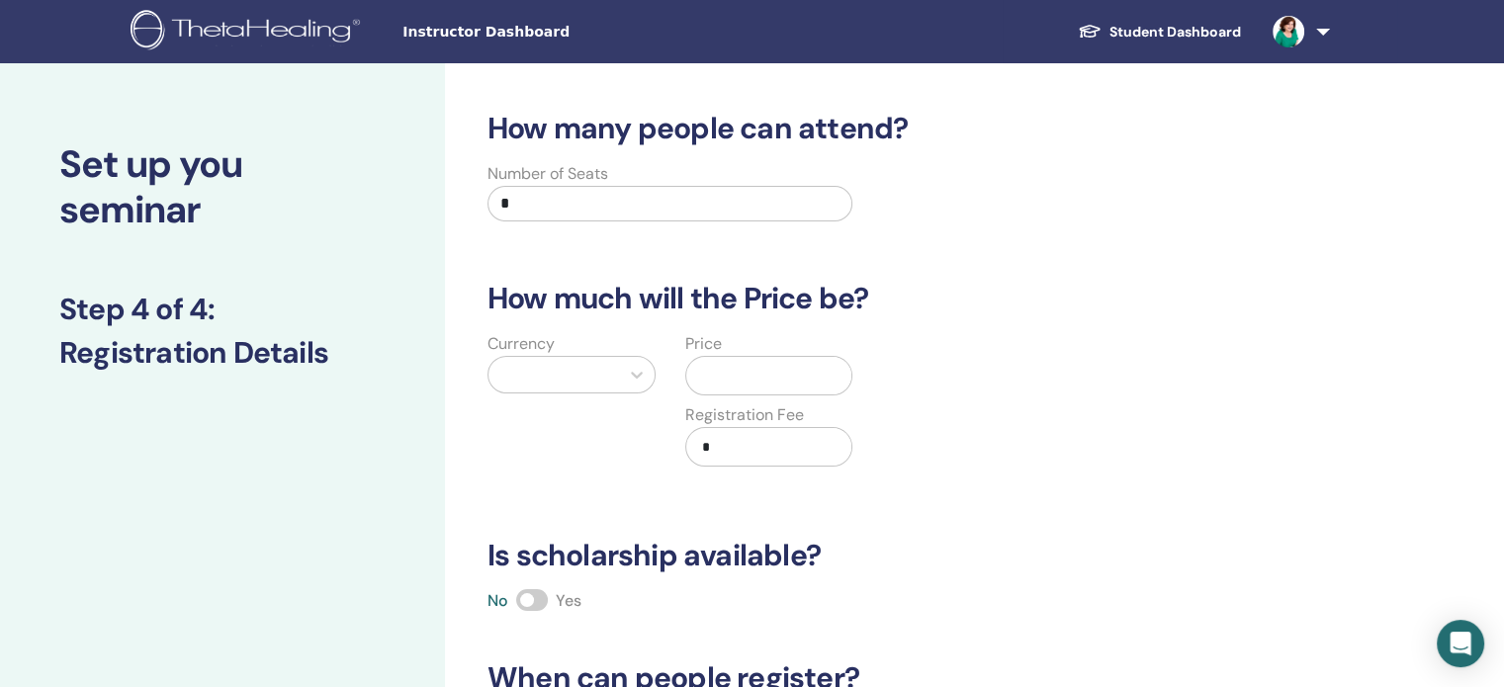
click at [698, 209] on input "*" at bounding box center [670, 204] width 365 height 36
type input "**"
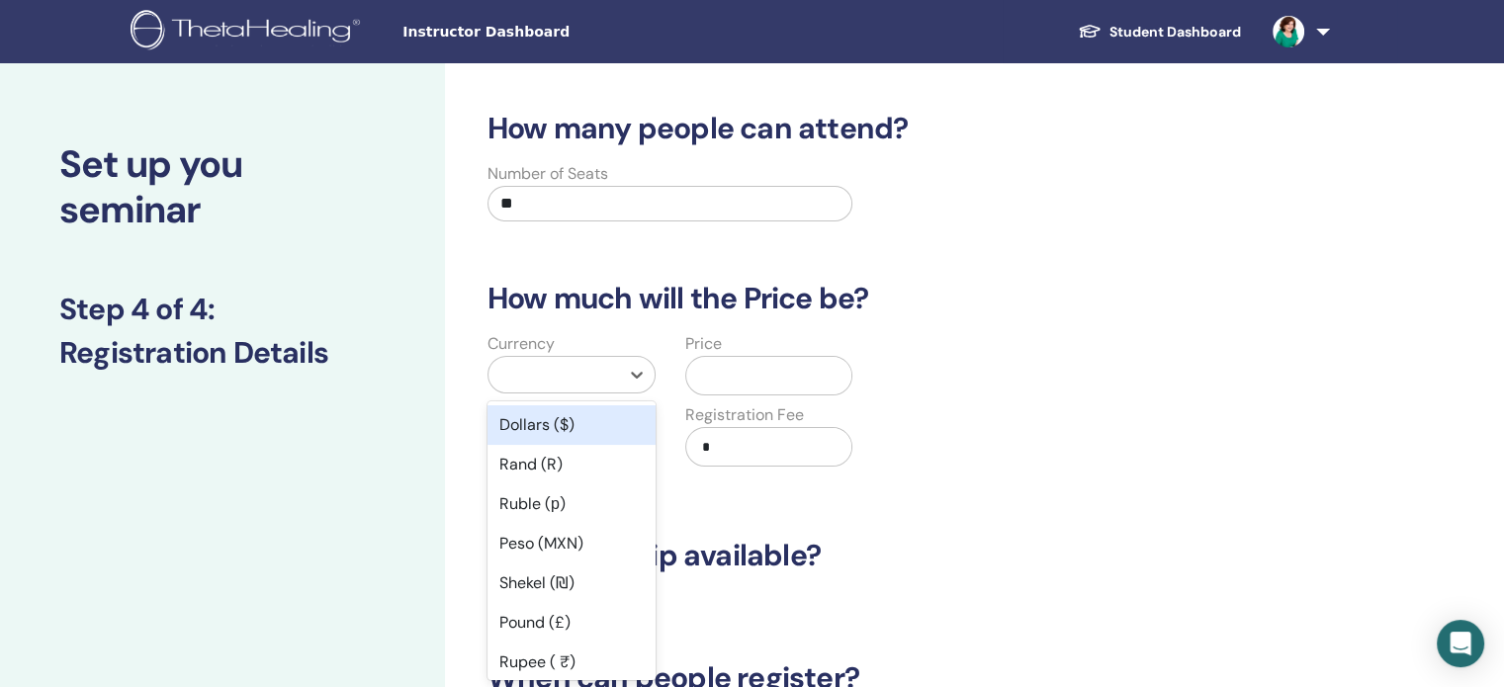
click at [594, 380] on div at bounding box center [553, 375] width 111 height 28
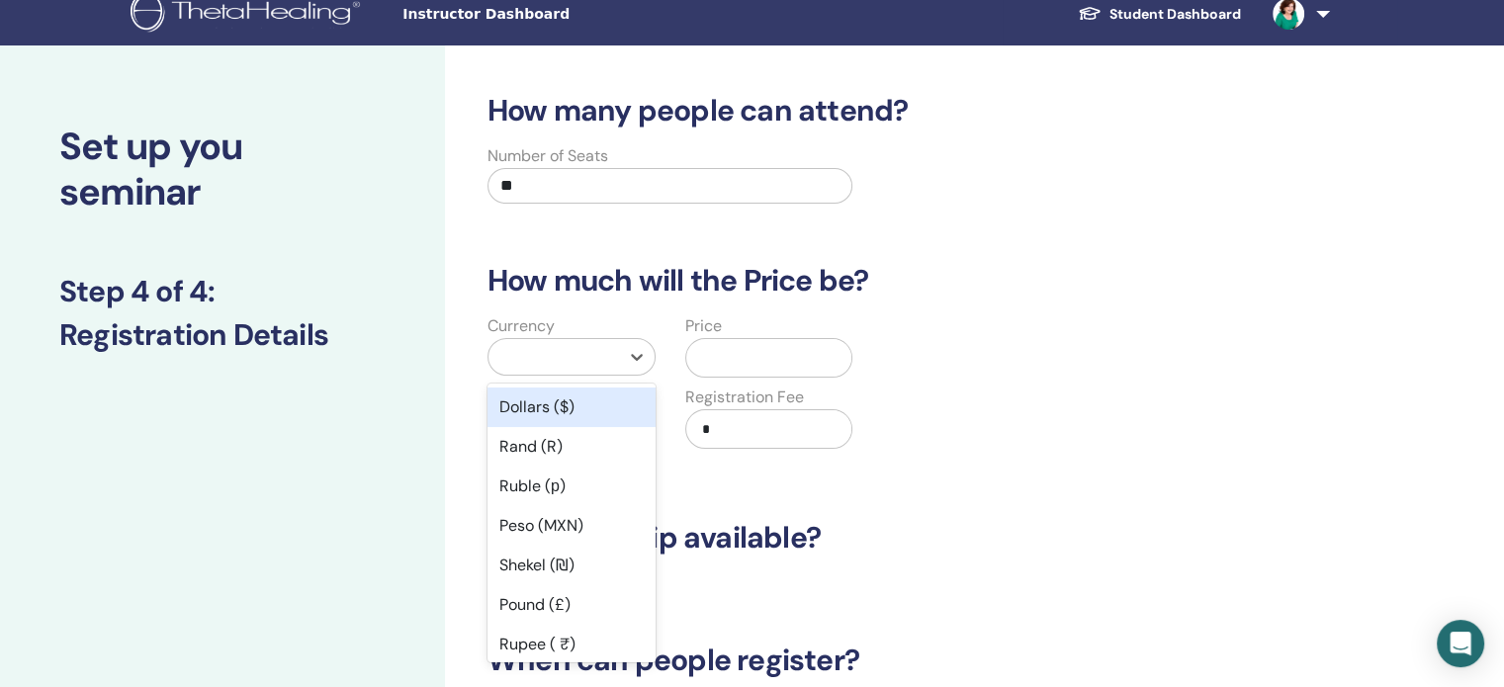
type input "*"
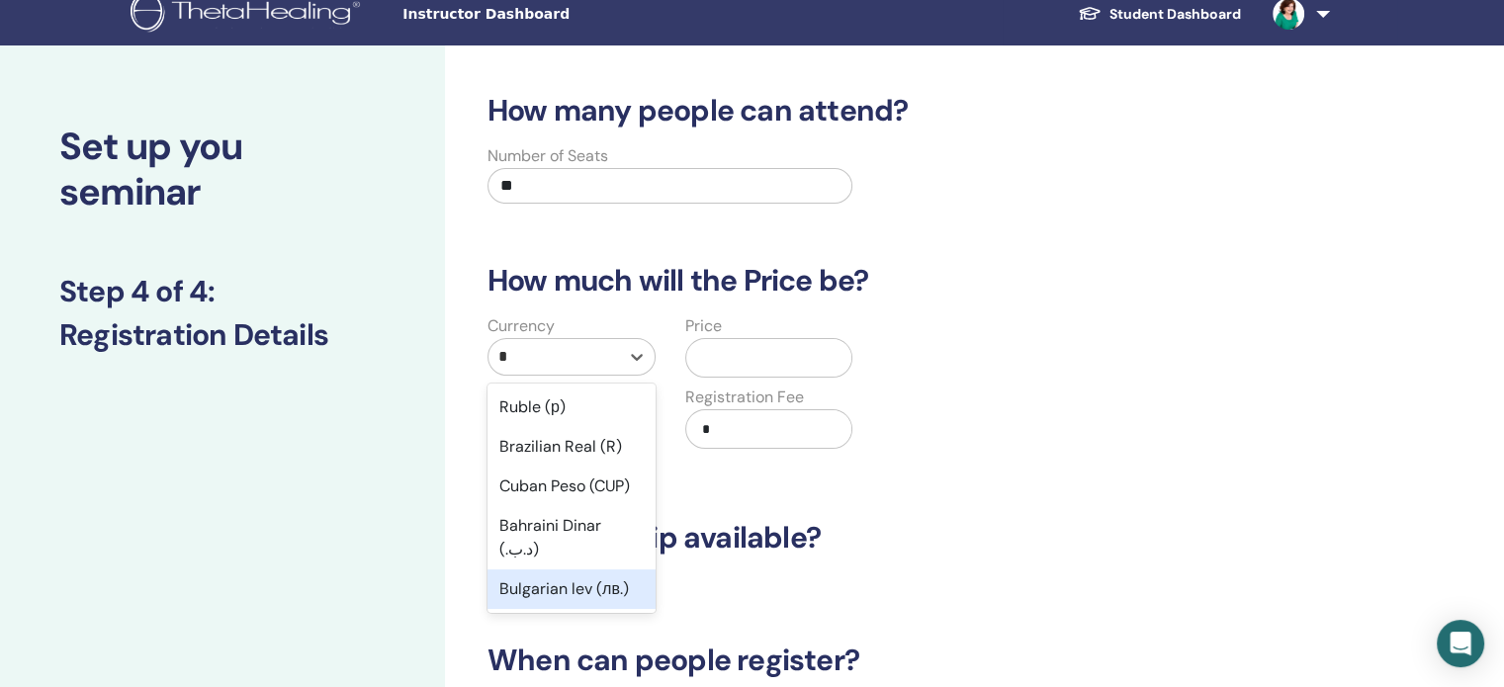
click at [606, 570] on div "Bulgarian lev (лв.)" at bounding box center [572, 590] width 168 height 40
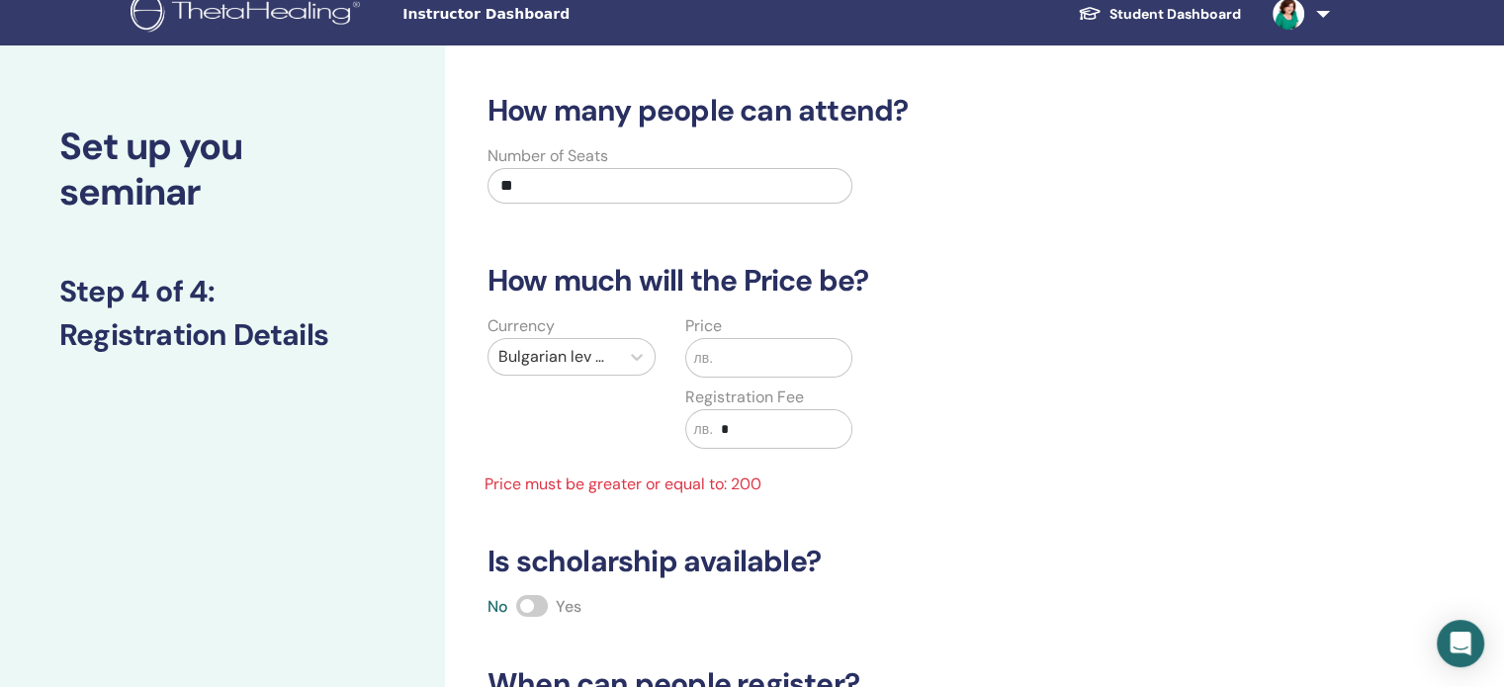
click at [759, 351] on input "text" at bounding box center [782, 358] width 138 height 38
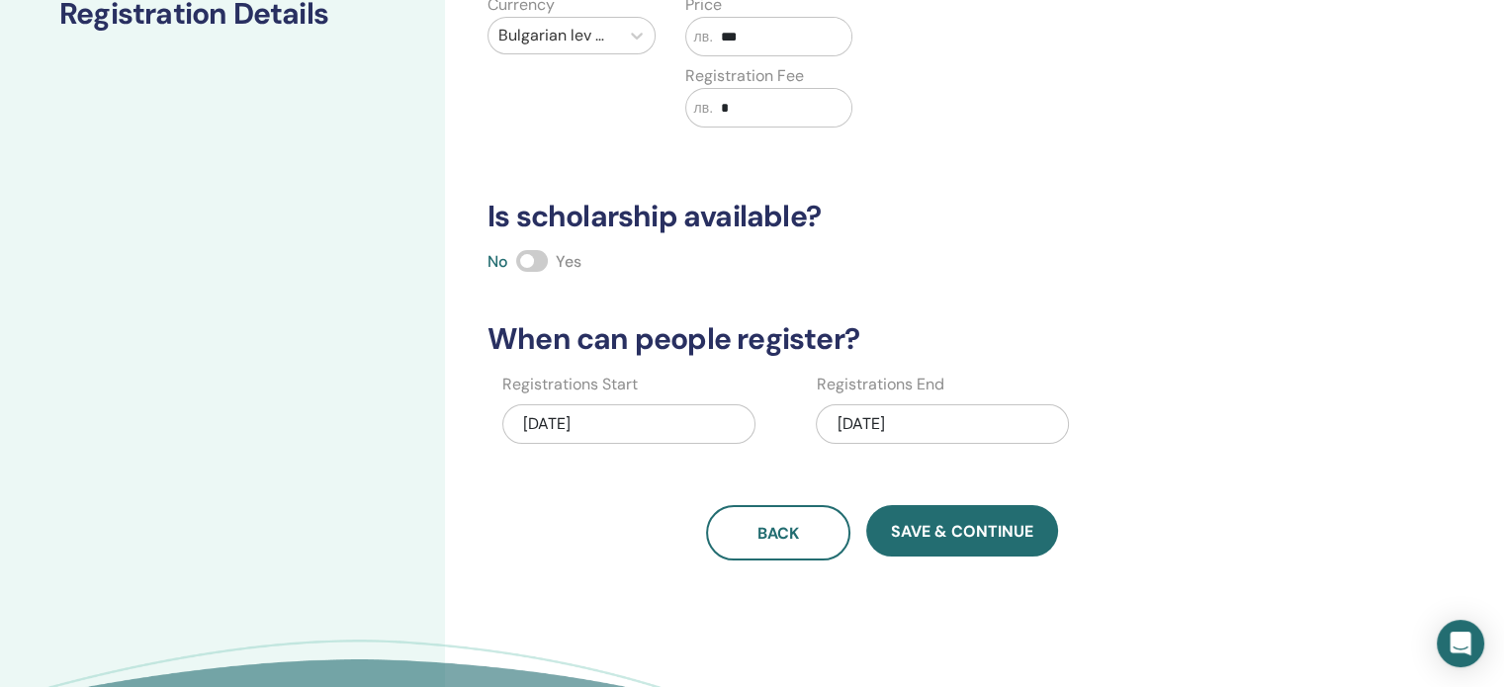
scroll to position [397, 0]
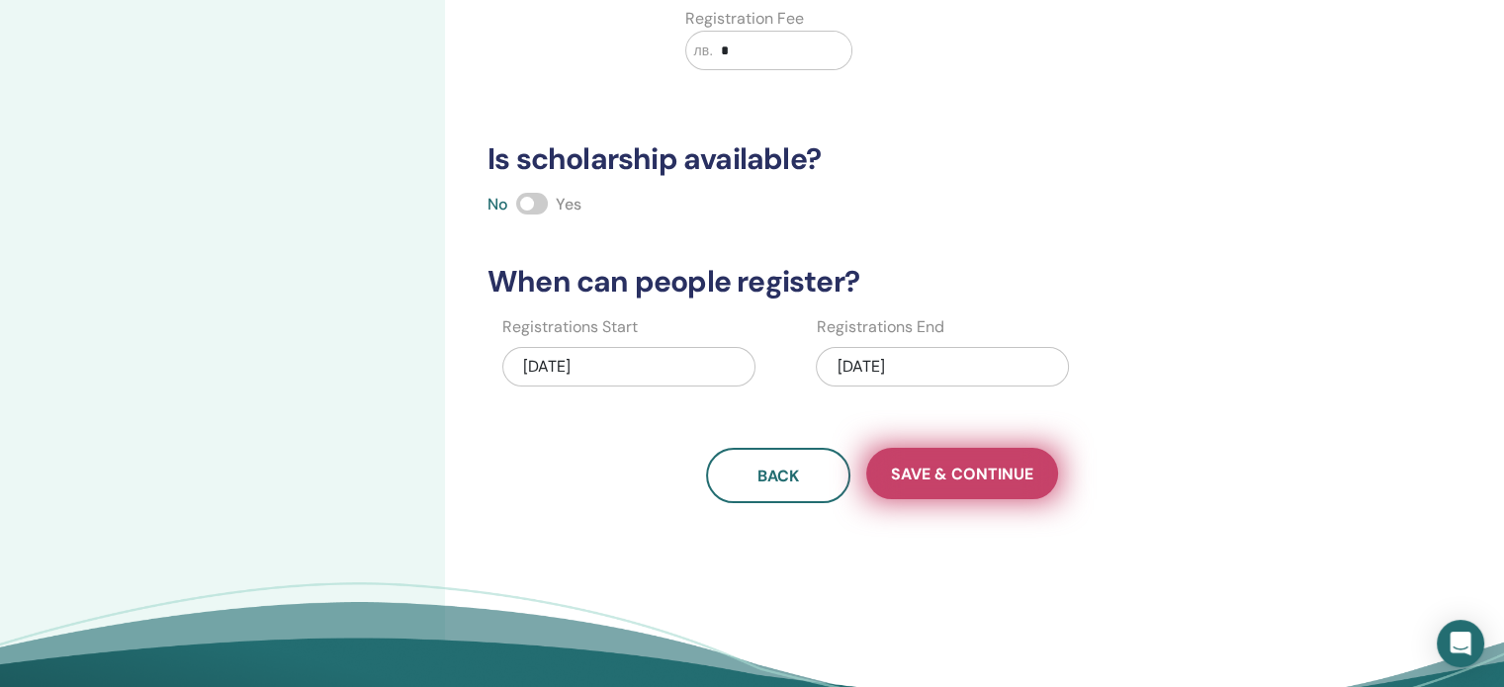
type input "***"
click at [970, 471] on span "Save & Continue" at bounding box center [962, 474] width 142 height 21
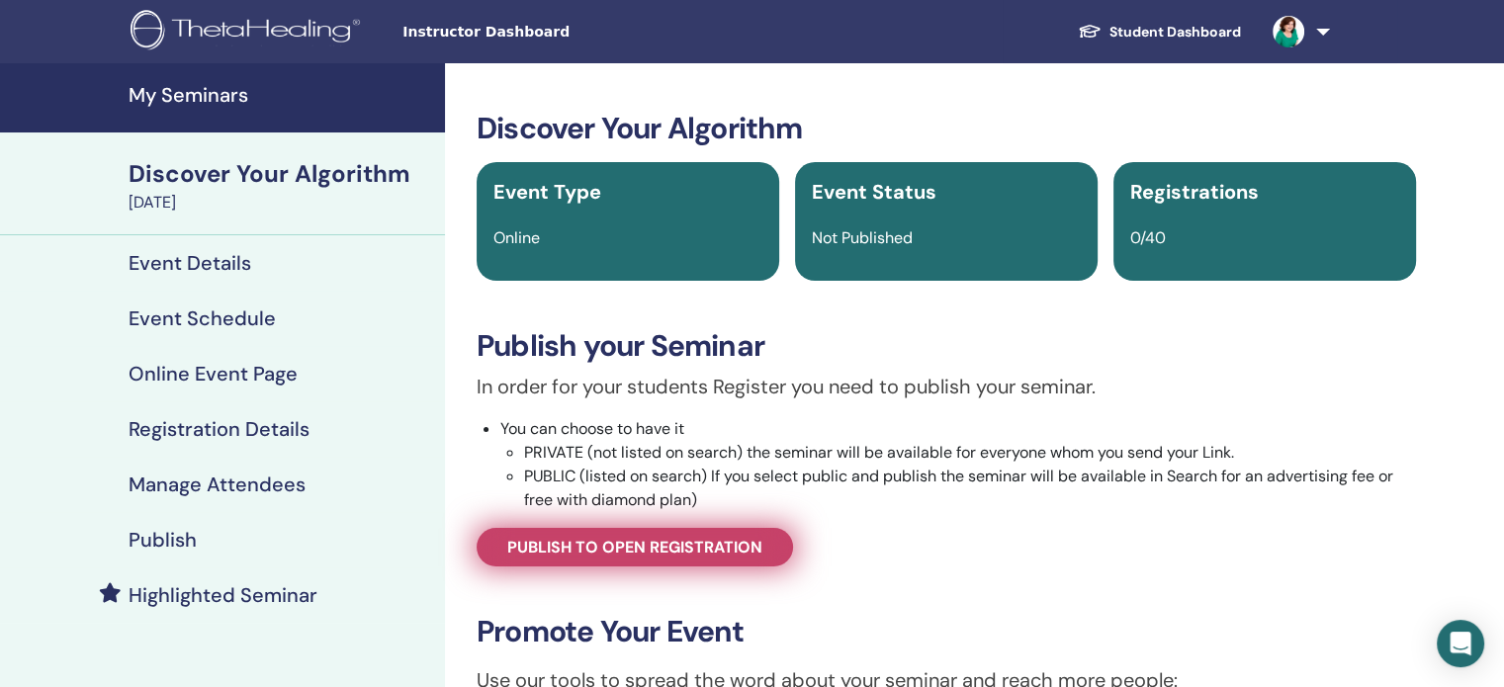
click at [660, 541] on span "Publish to open registration" at bounding box center [634, 547] width 255 height 21
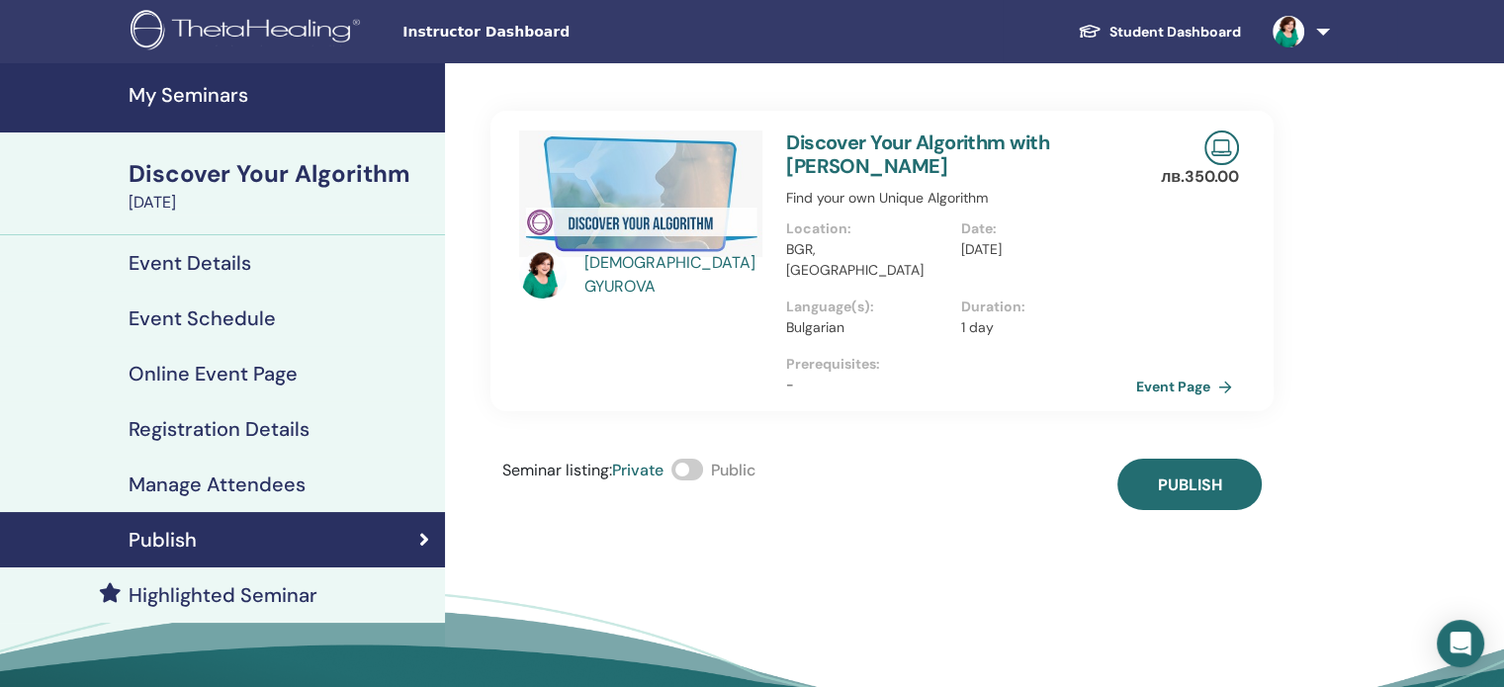
click at [698, 459] on span at bounding box center [687, 470] width 32 height 22
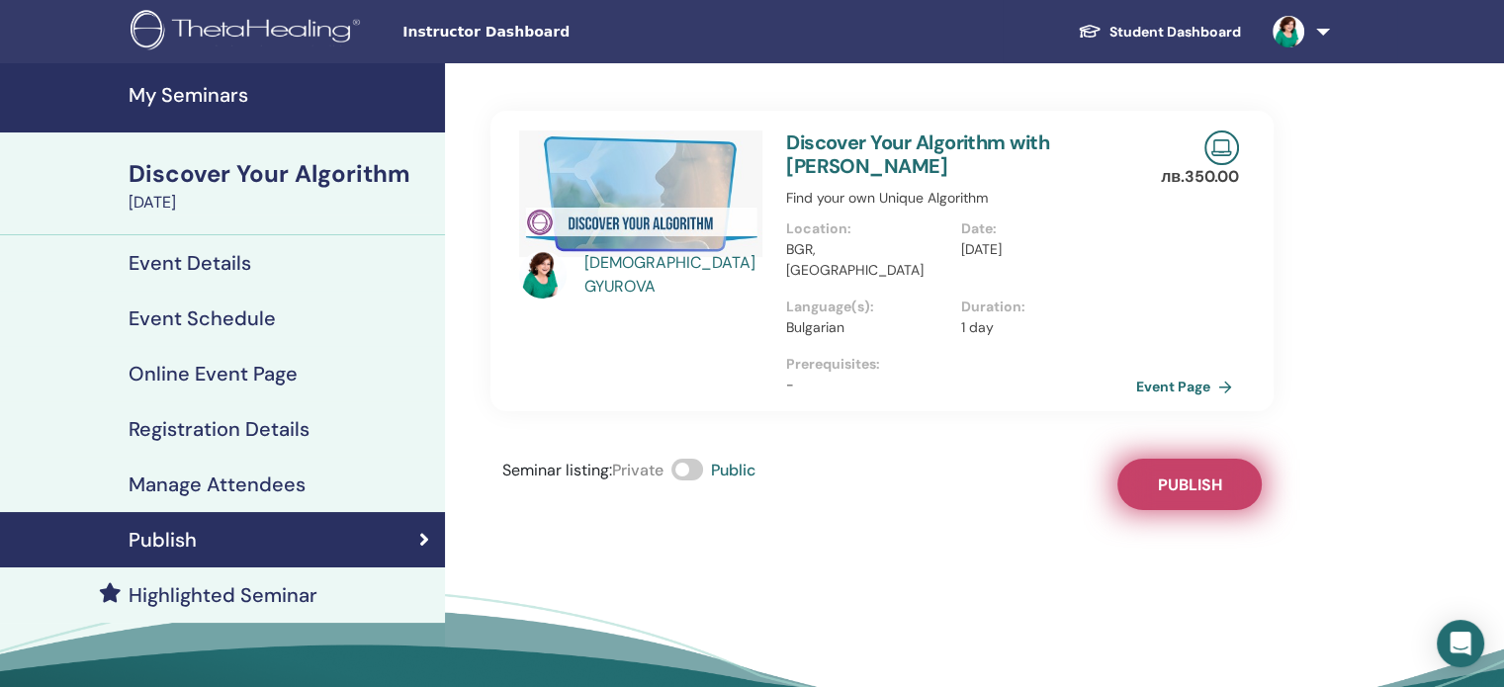
click at [1185, 475] on span "Publish" at bounding box center [1190, 485] width 64 height 21
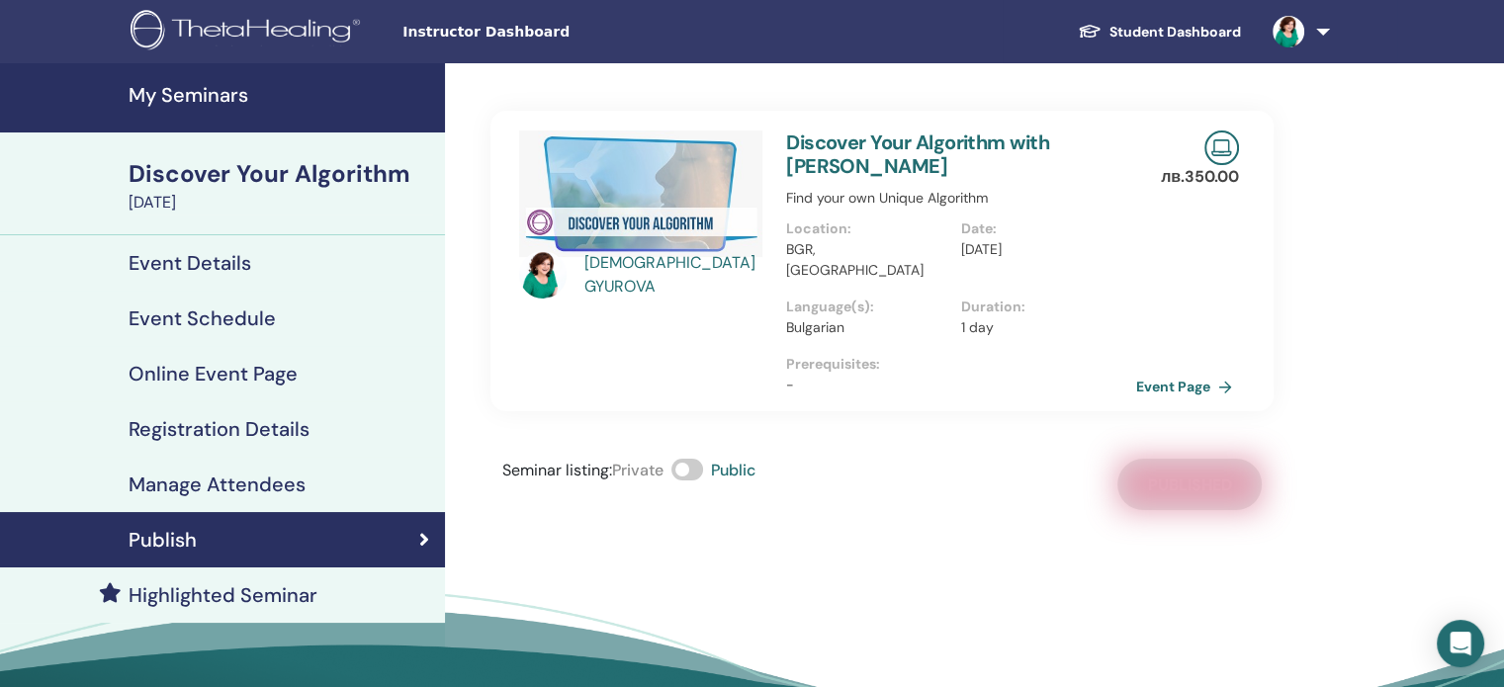
click at [203, 86] on h4 "My Seminars" at bounding box center [281, 95] width 305 height 24
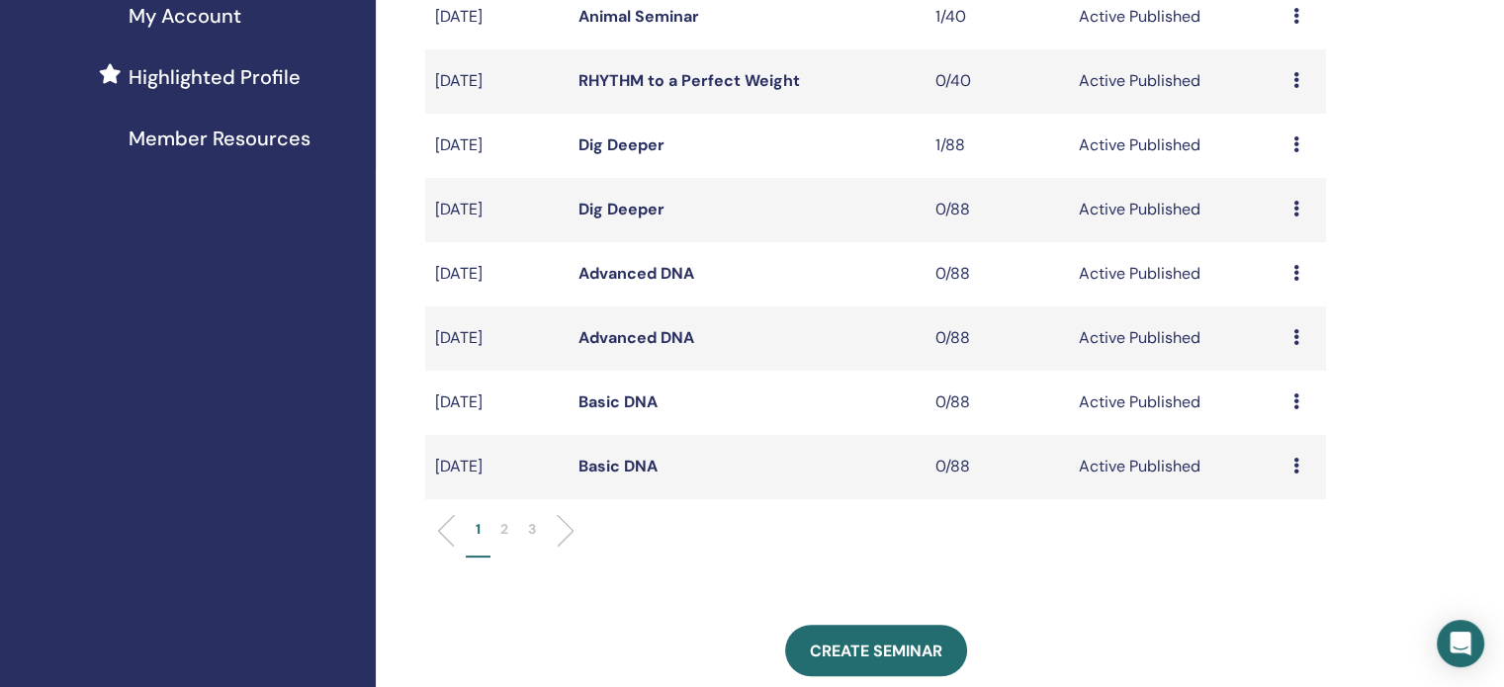
scroll to position [523, 0]
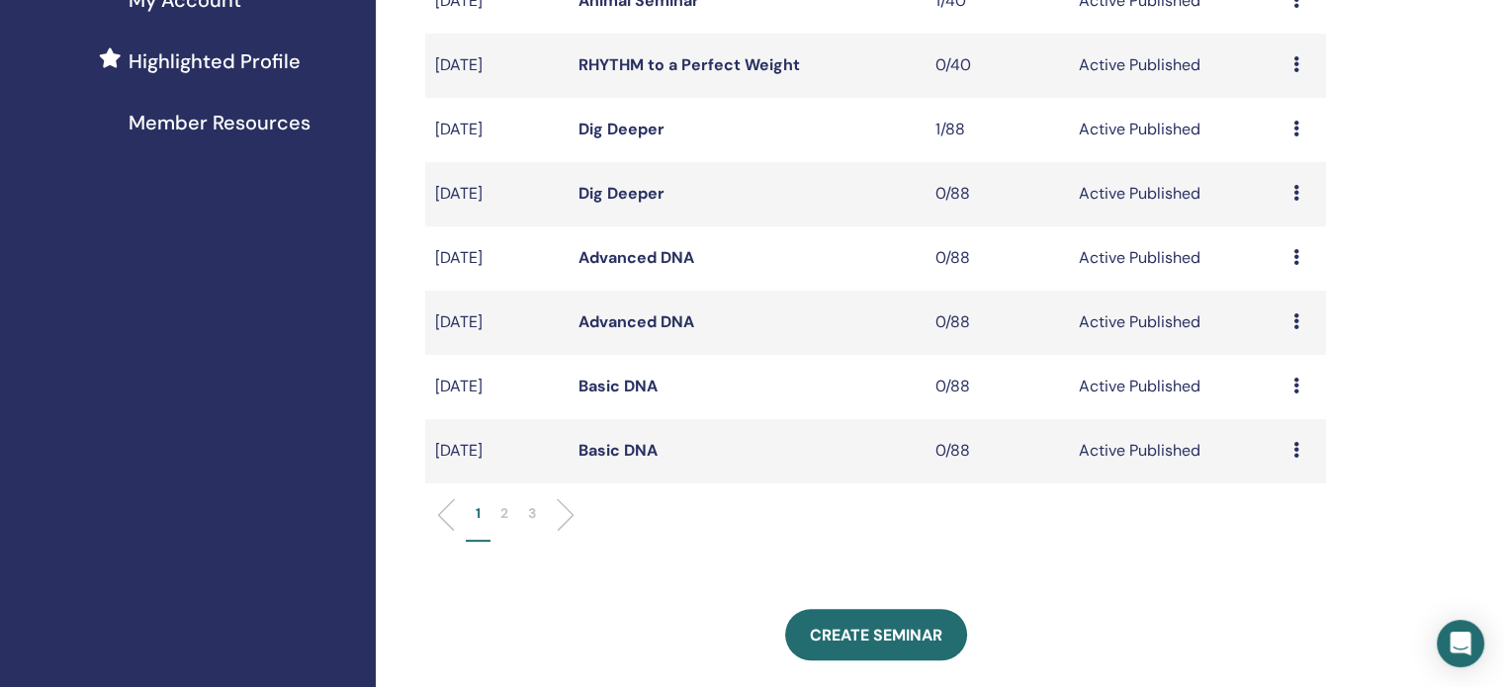
click at [501, 515] on p "2" at bounding box center [504, 513] width 8 height 21
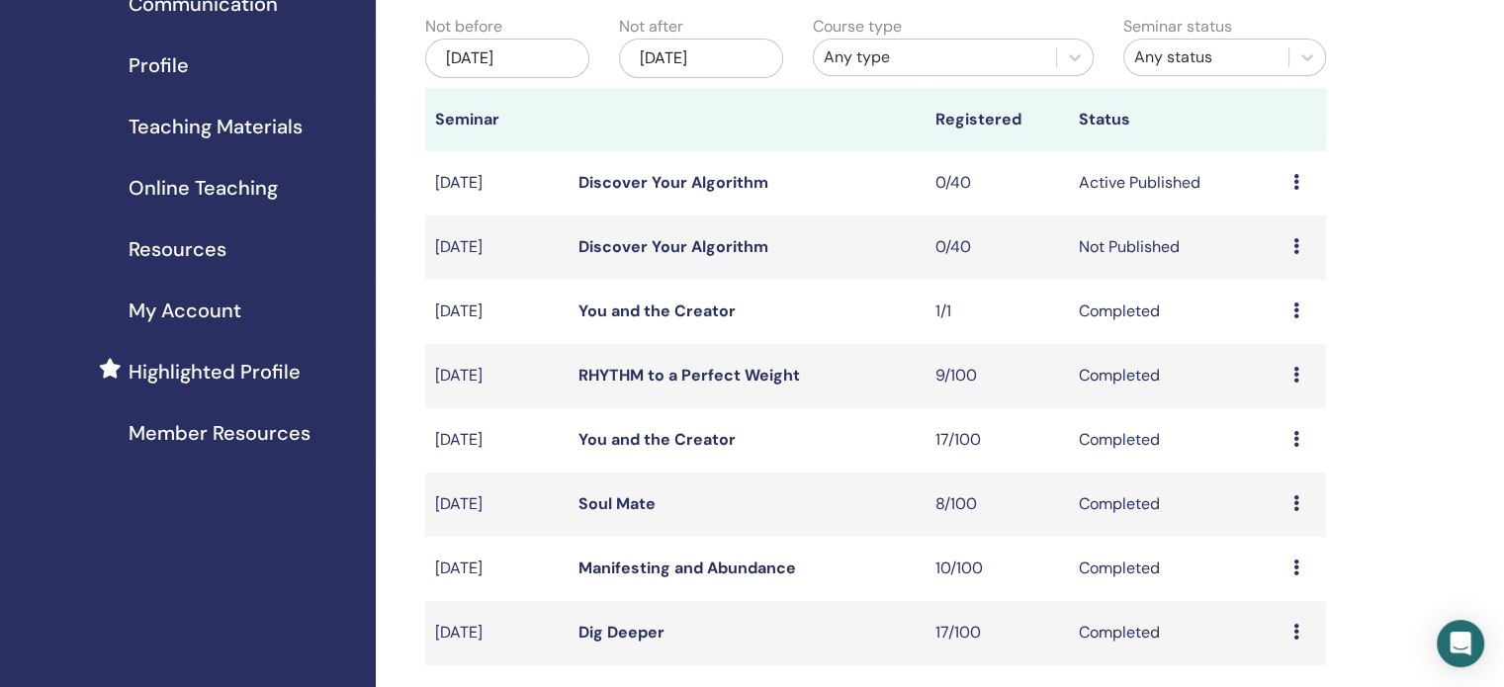
scroll to position [146, 0]
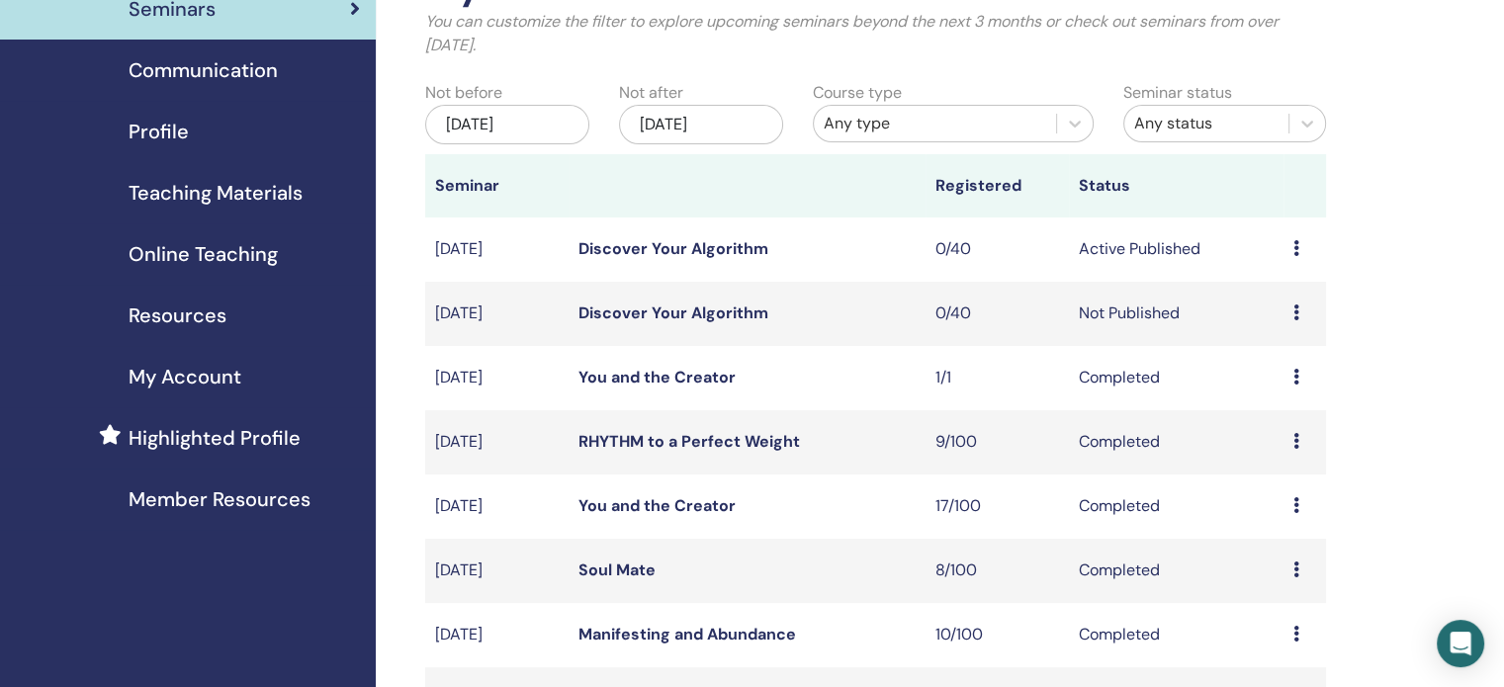
click at [1297, 250] on icon at bounding box center [1296, 248] width 6 height 16
click at [1293, 311] on icon at bounding box center [1296, 313] width 6 height 16
click at [1256, 351] on link "Edit" at bounding box center [1255, 356] width 29 height 21
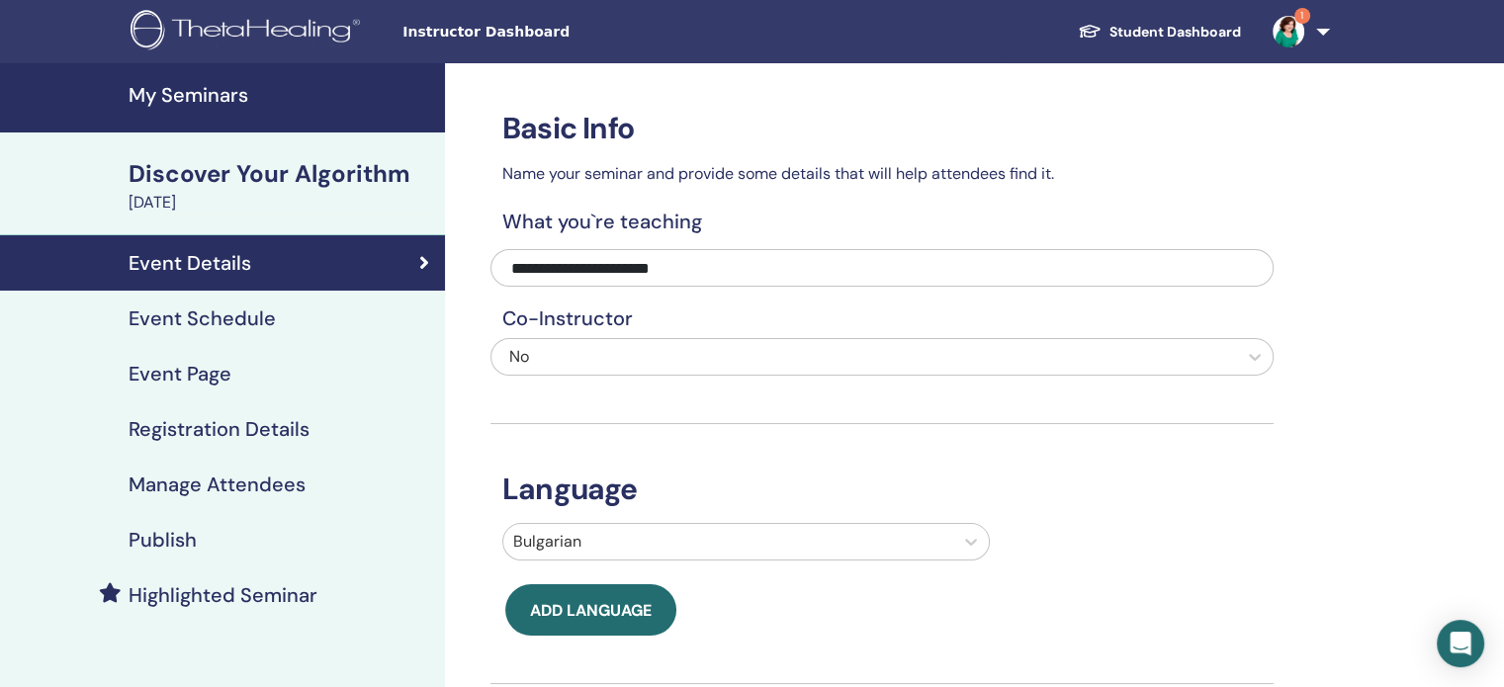
click at [202, 311] on h4 "Event Schedule" at bounding box center [202, 319] width 147 height 24
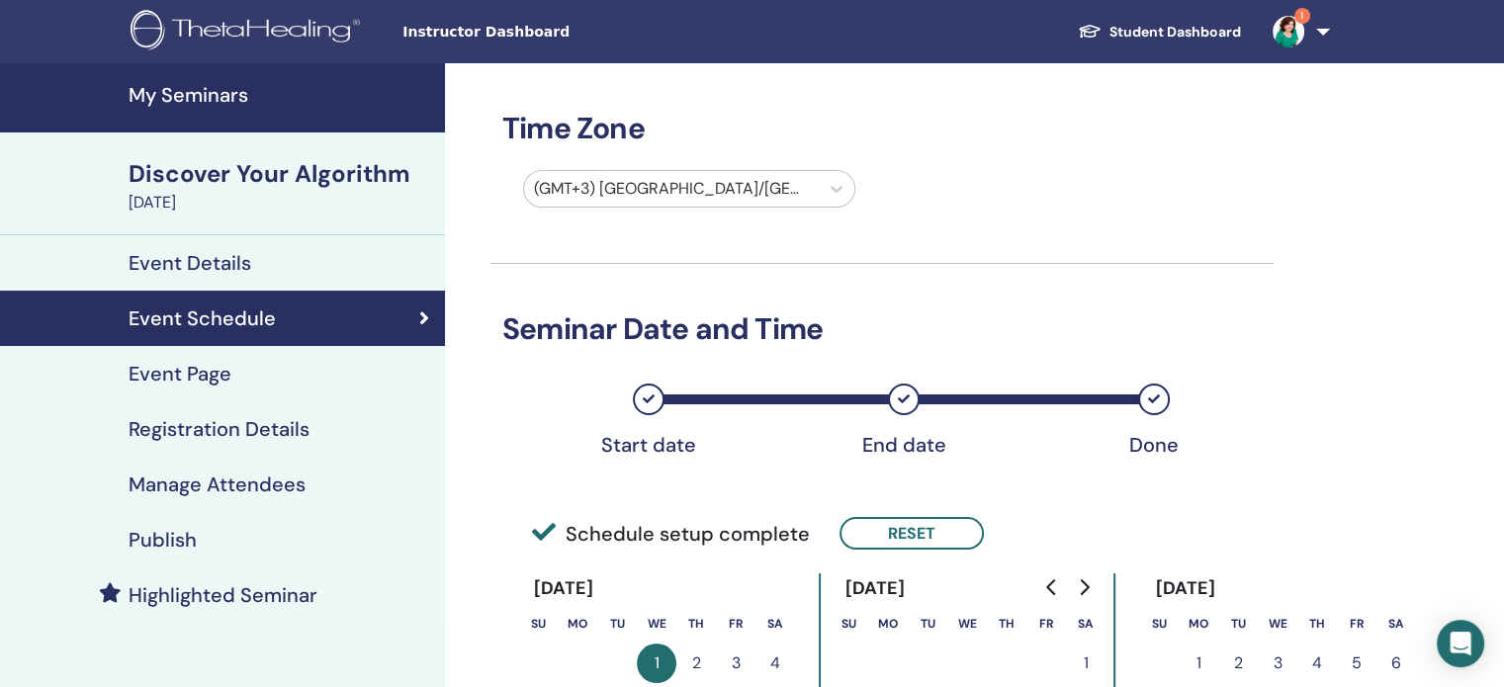
click at [190, 266] on h4 "Event Details" at bounding box center [190, 263] width 123 height 24
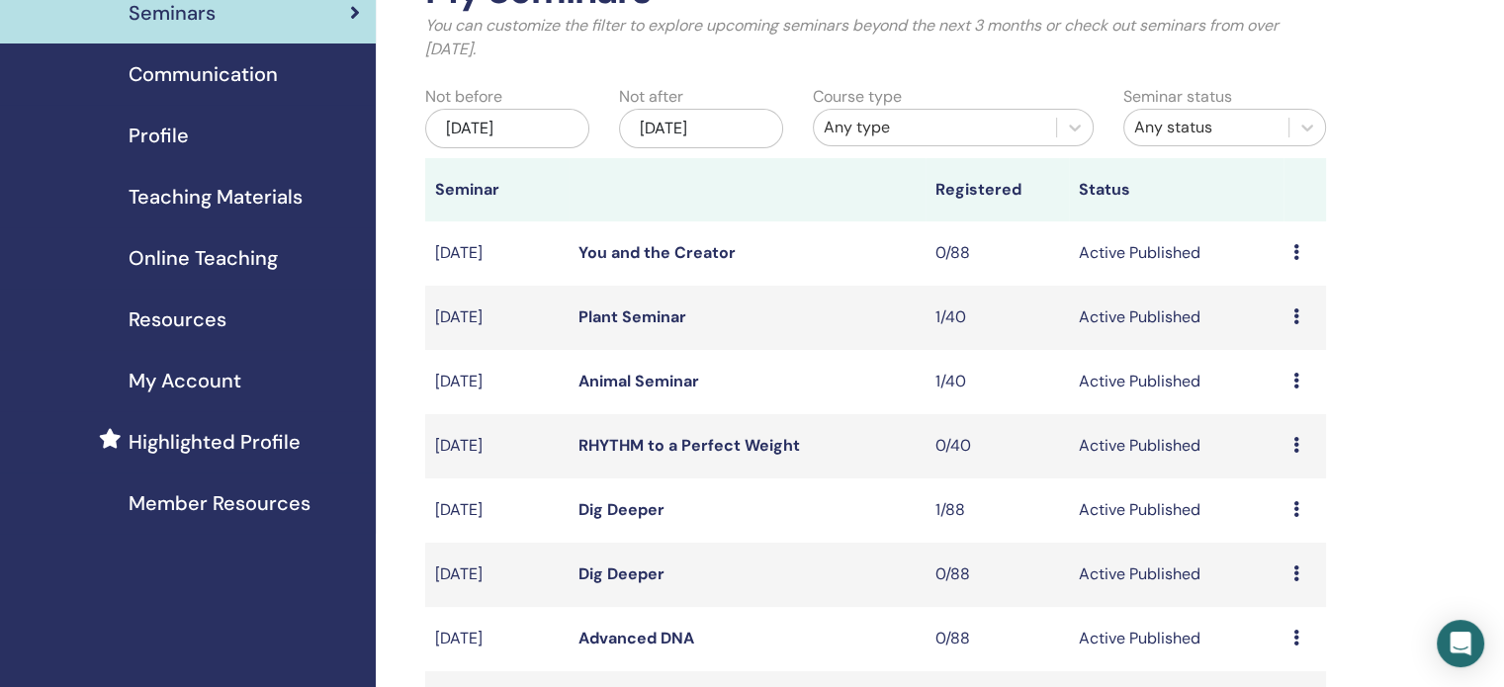
scroll to position [489, 0]
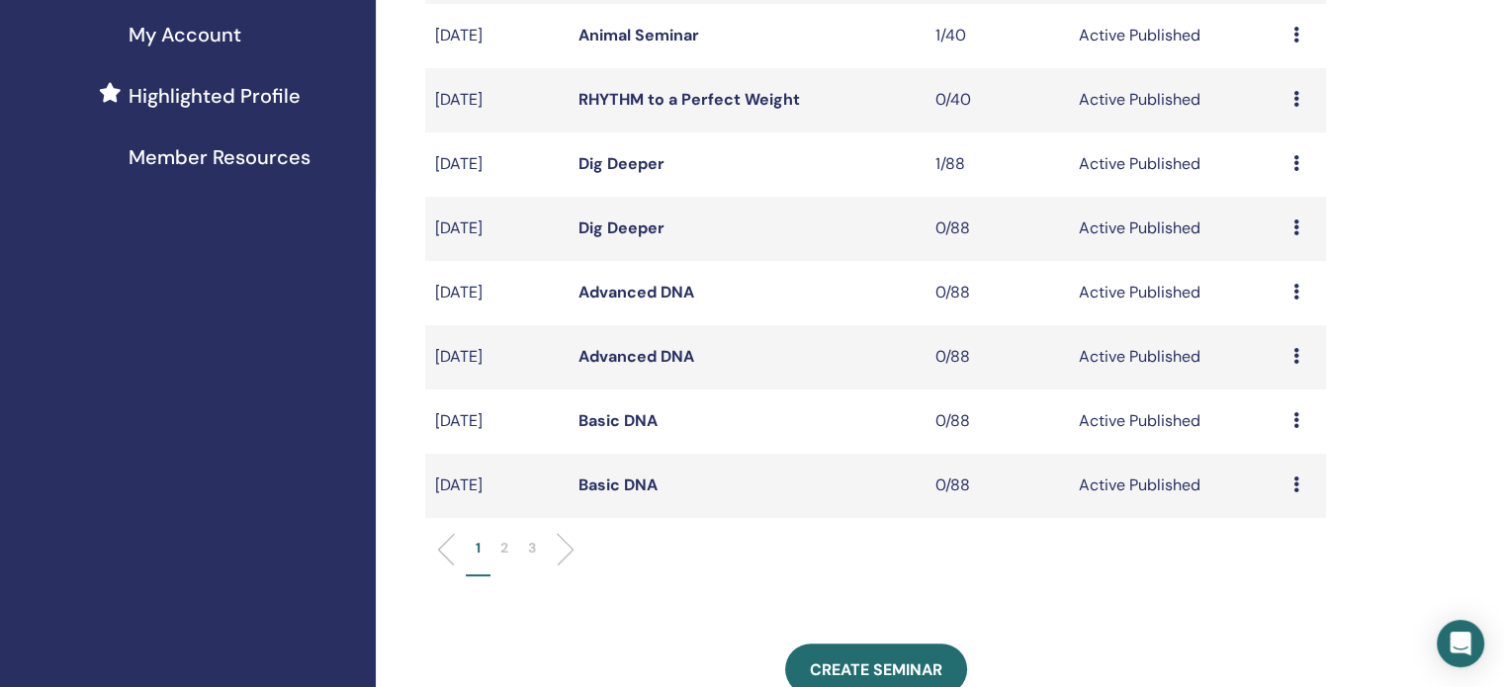
click at [501, 548] on p "2" at bounding box center [504, 548] width 8 height 21
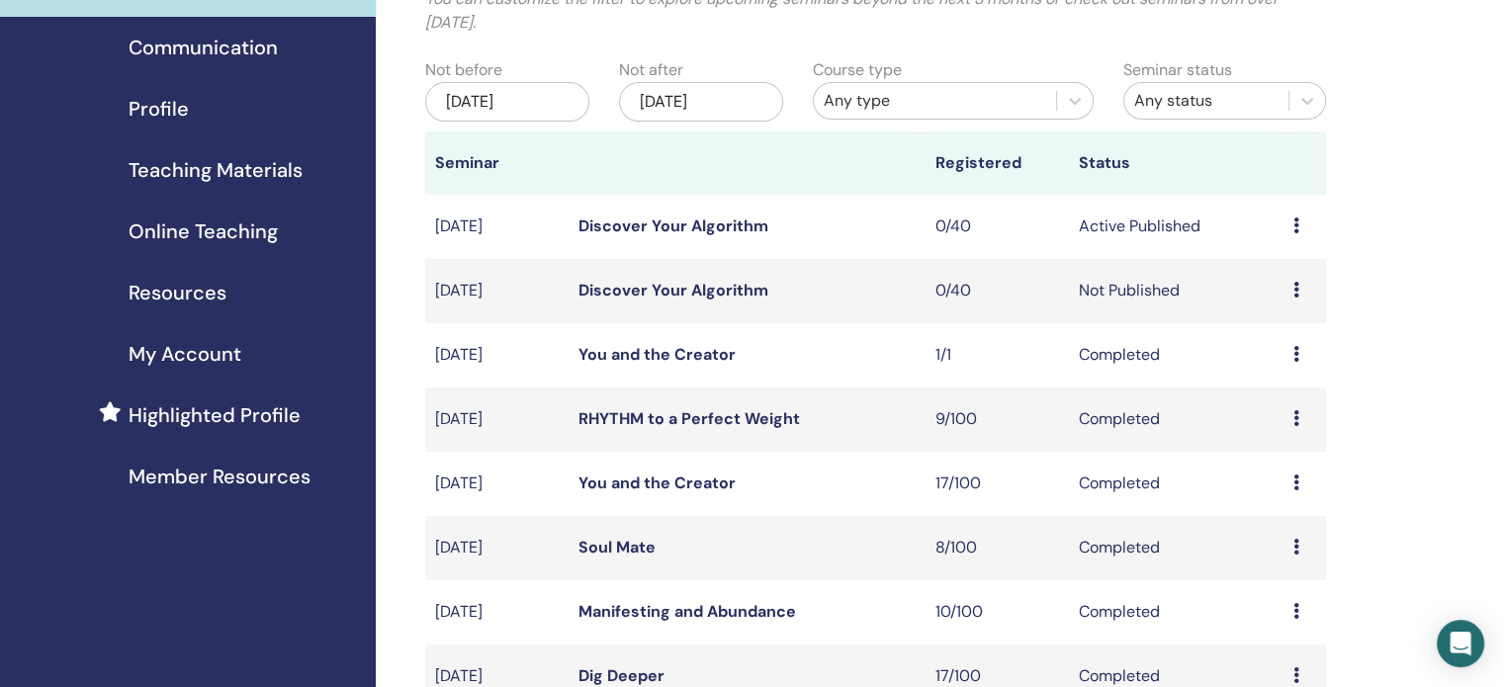
scroll to position [158, 0]
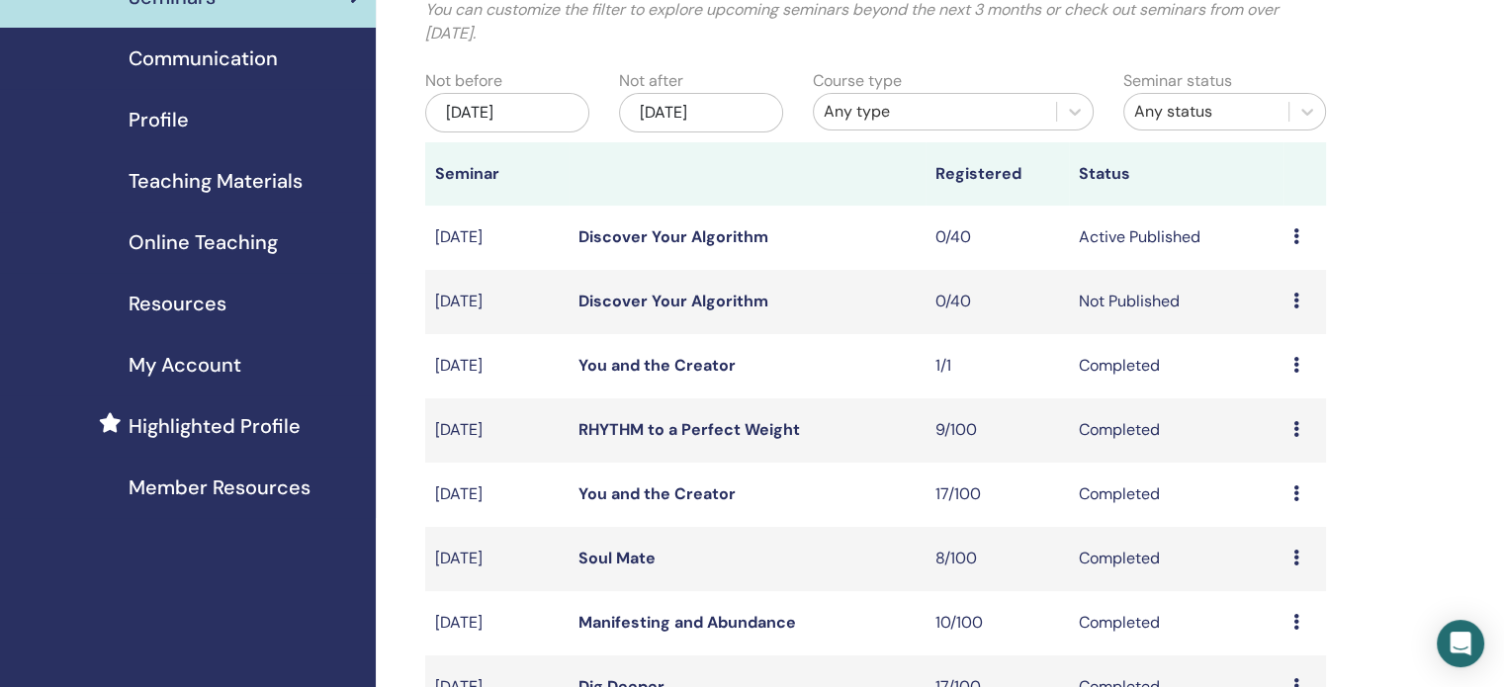
click at [1297, 307] on icon at bounding box center [1296, 301] width 6 height 16
click at [1281, 407] on p "Cancel" at bounding box center [1283, 412] width 75 height 24
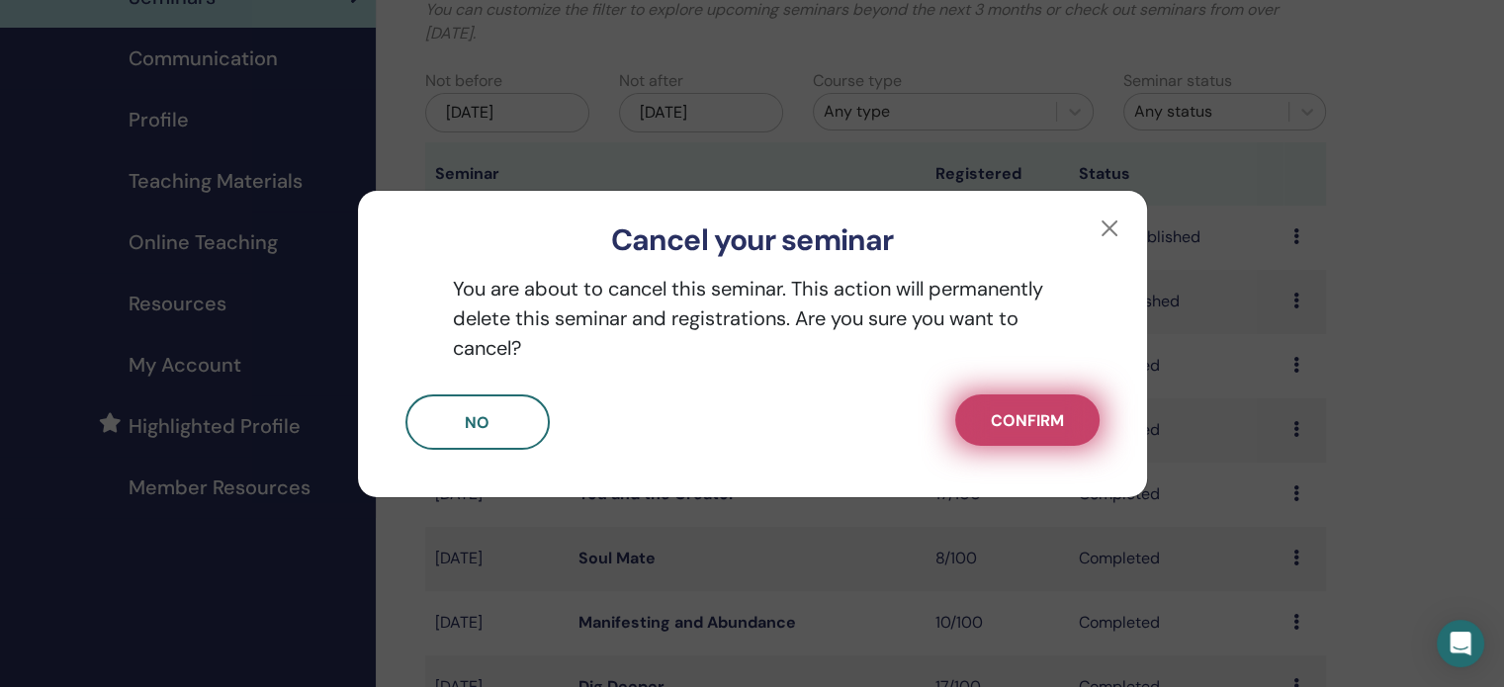
click at [1022, 416] on span "Confirm" at bounding box center [1027, 420] width 73 height 21
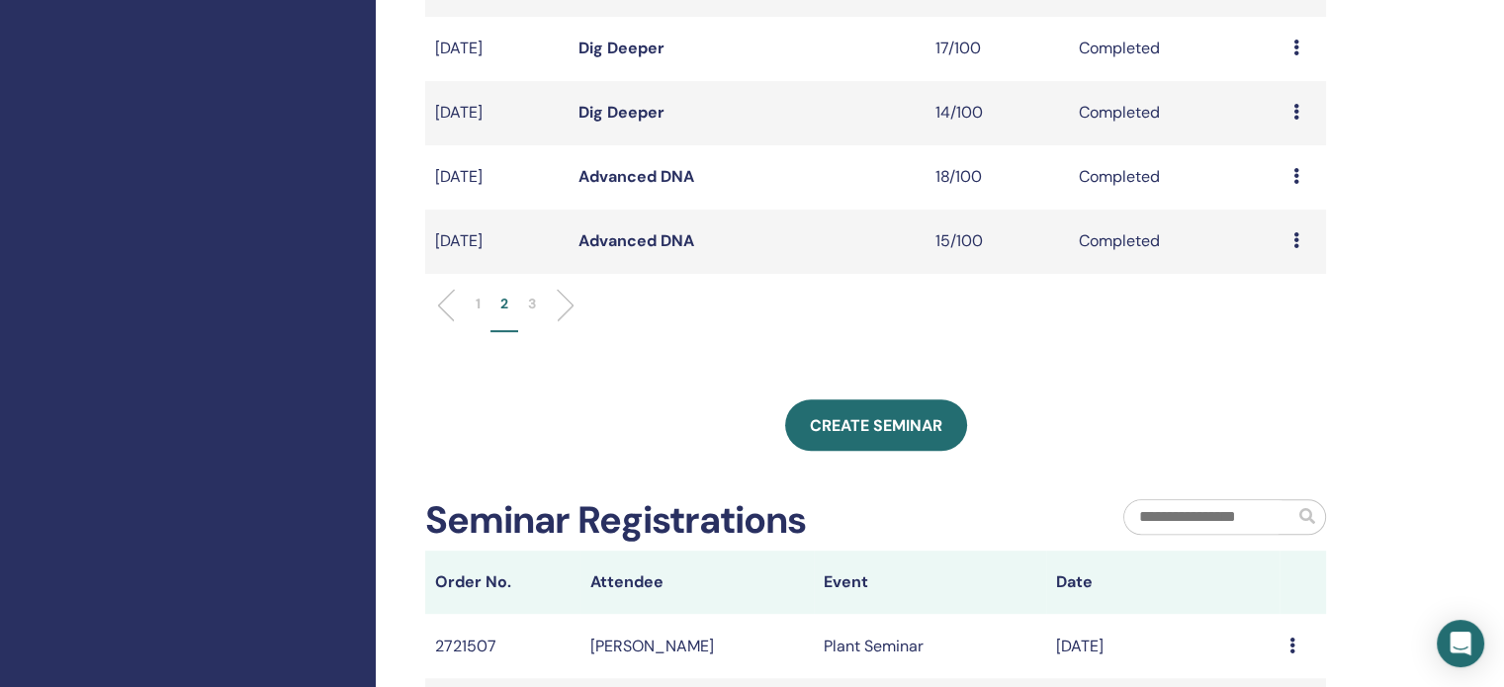
scroll to position [156, 0]
